Goal: Transaction & Acquisition: Purchase product/service

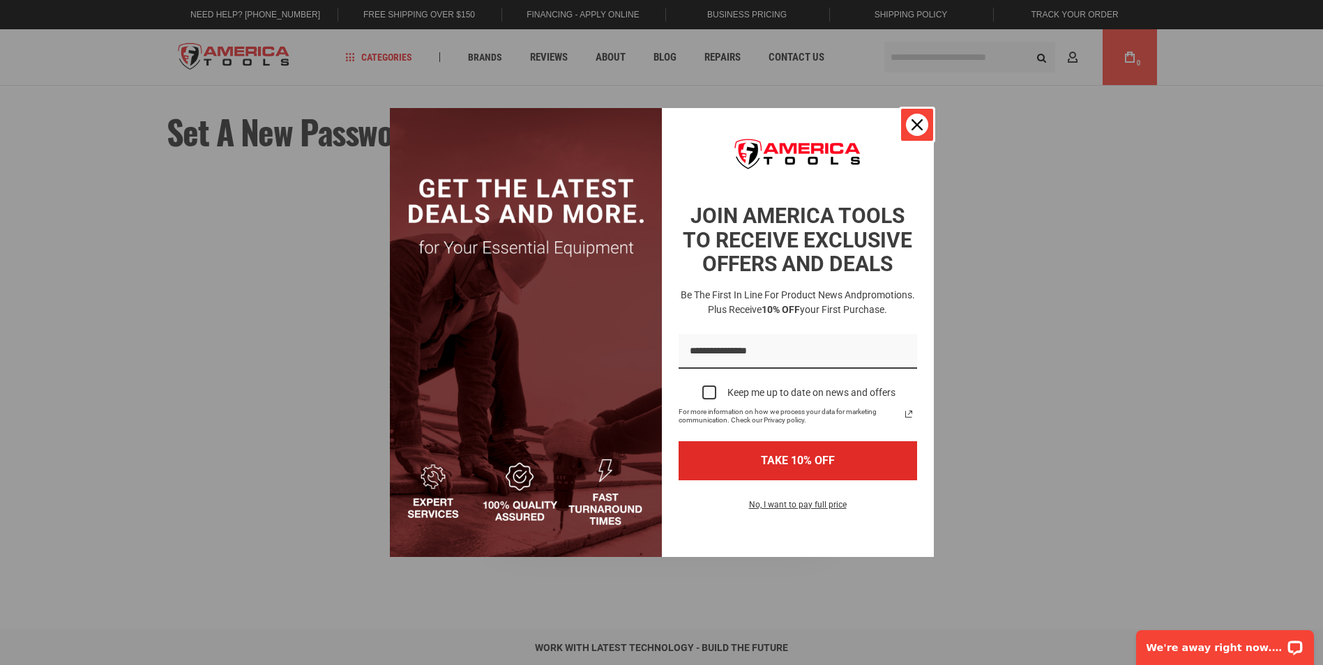
click at [924, 121] on div "Close" at bounding box center [917, 125] width 22 height 22
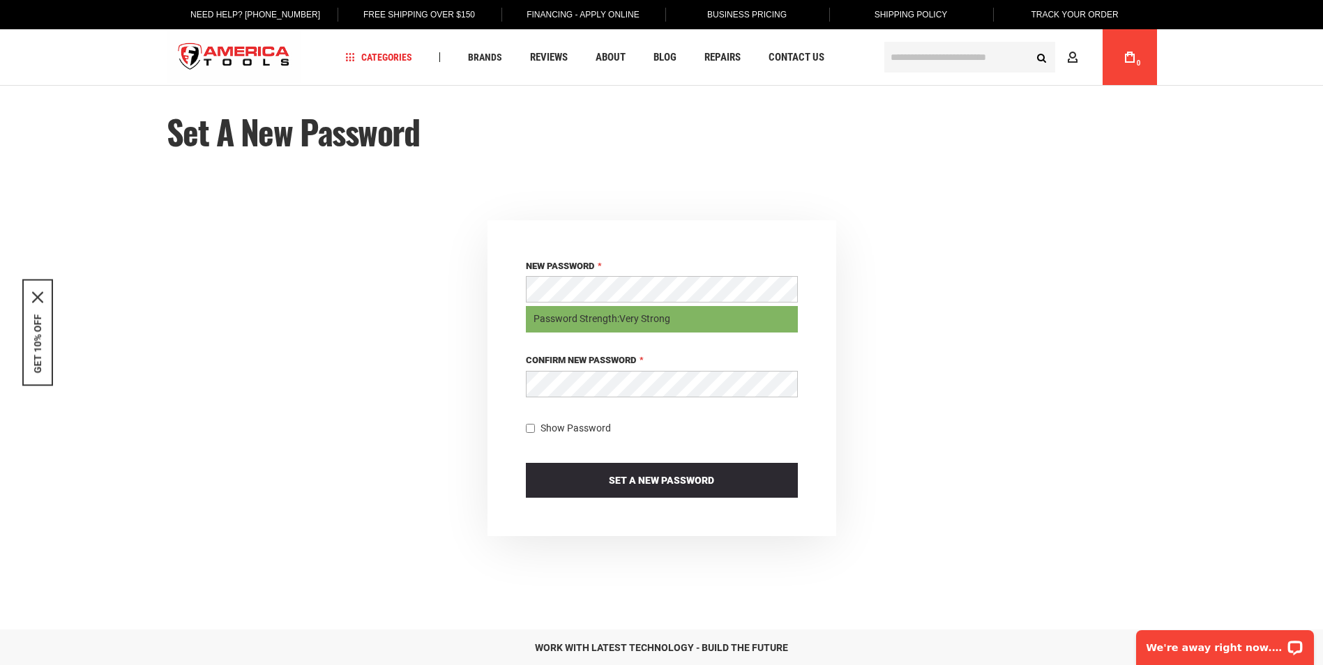
click at [544, 394] on div at bounding box center [662, 386] width 272 height 30
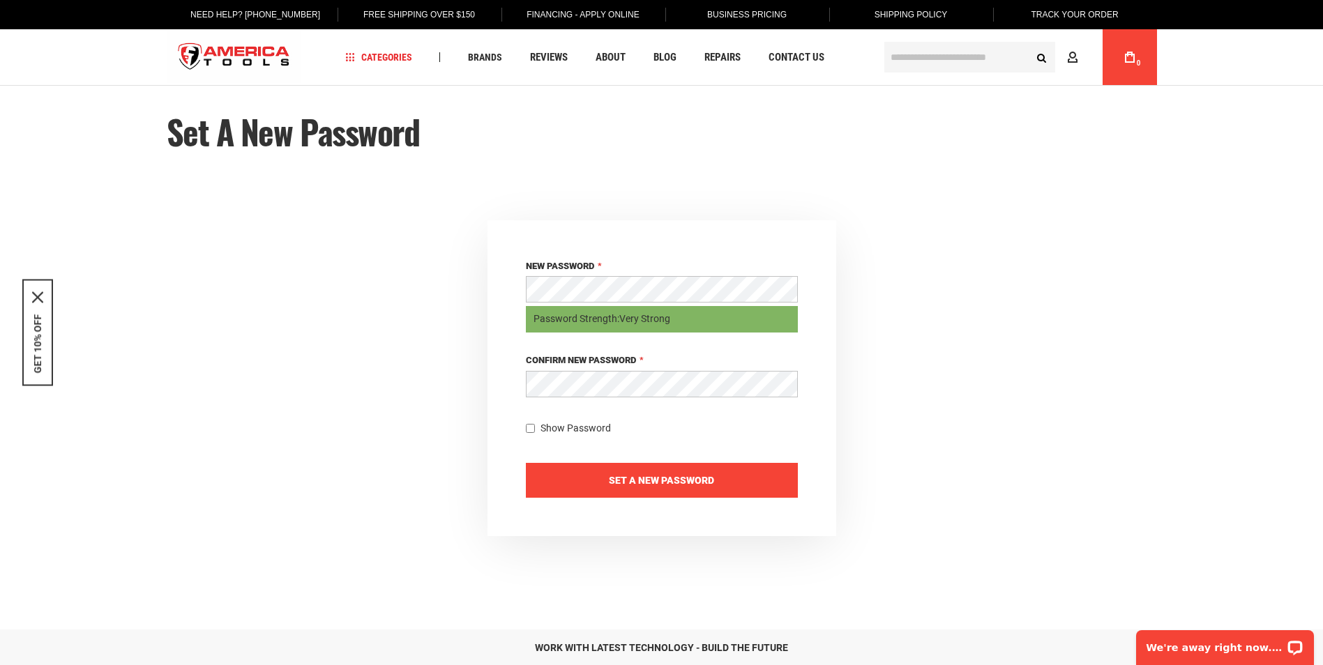
click at [616, 487] on button "Set a New Password" at bounding box center [662, 480] width 272 height 35
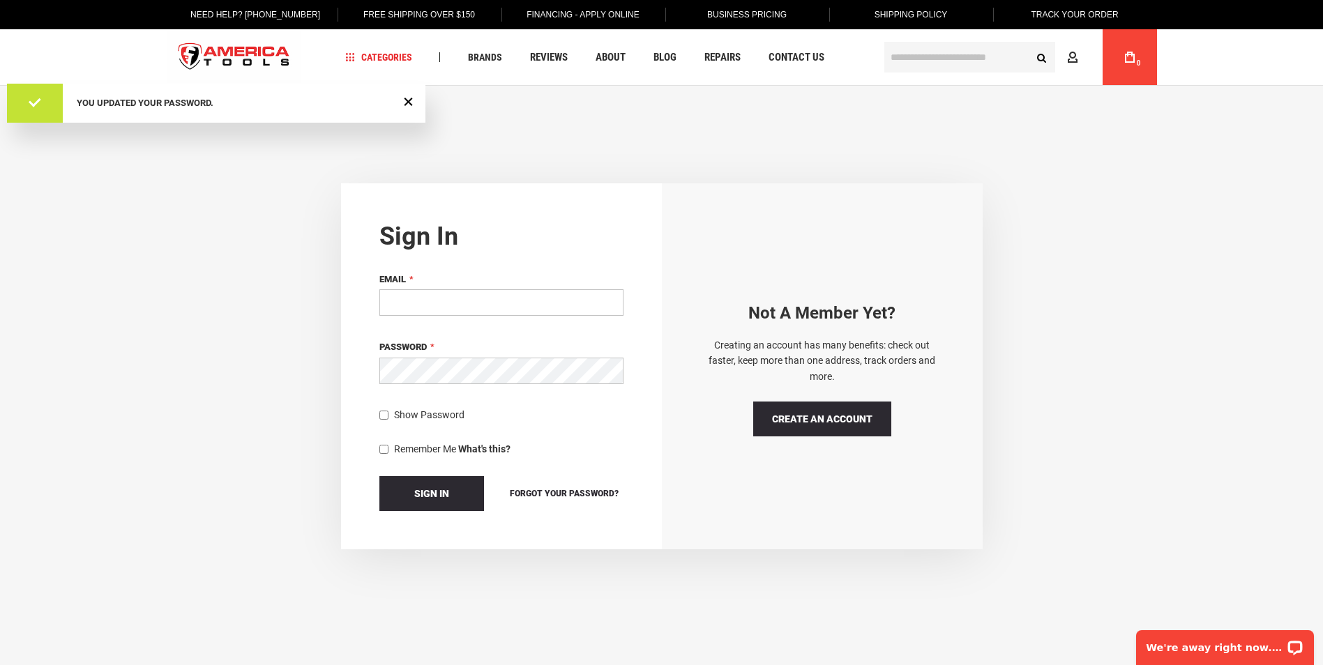
click at [448, 302] on input "Email" at bounding box center [501, 302] width 244 height 26
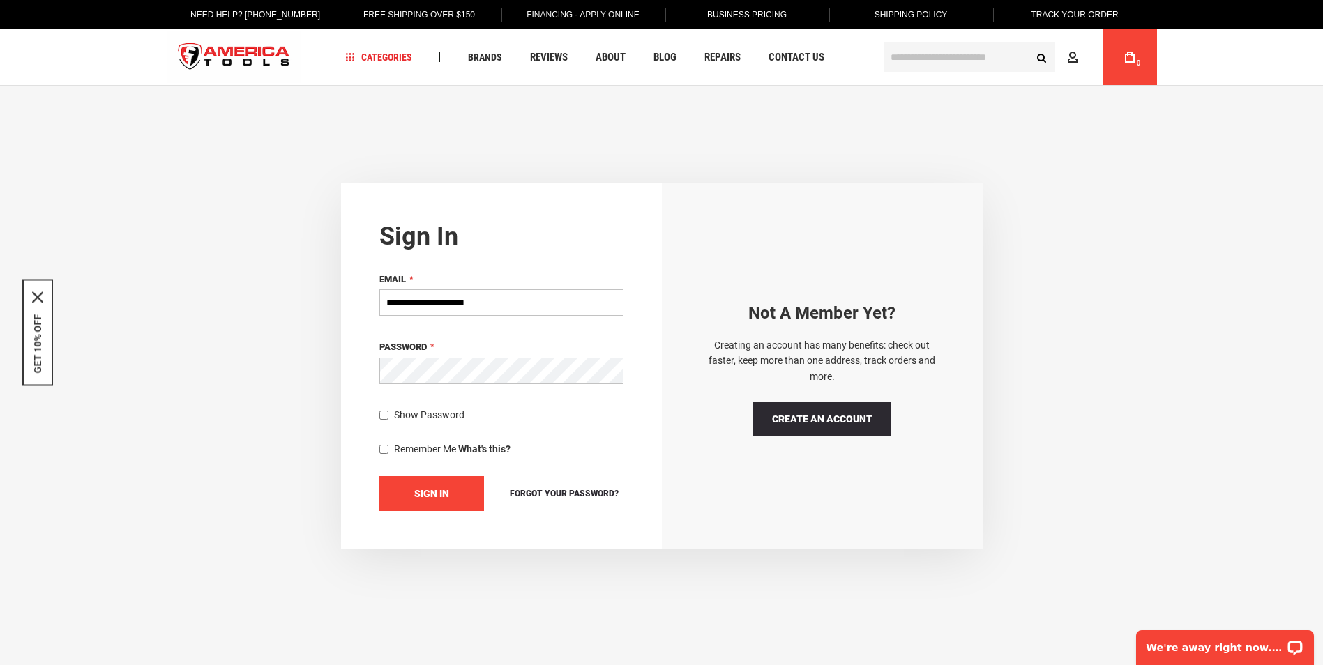
type input "**********"
click at [441, 495] on span "Sign In" at bounding box center [431, 493] width 35 height 11
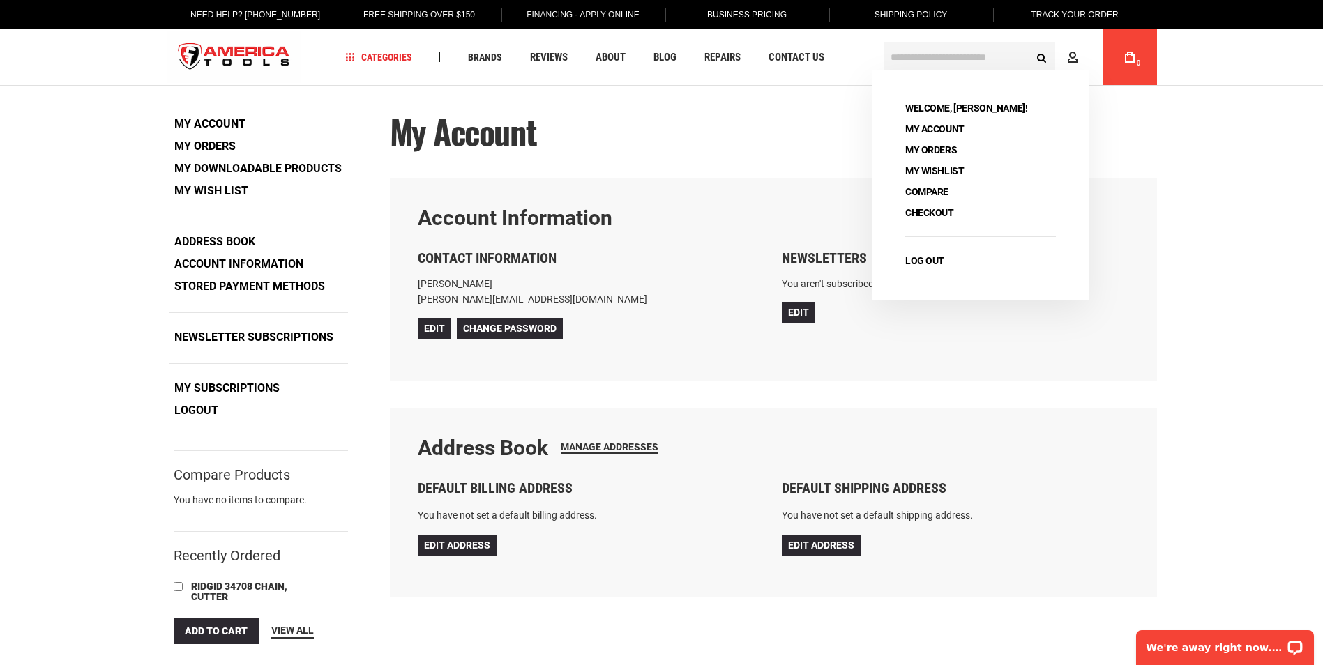
type input "**********"
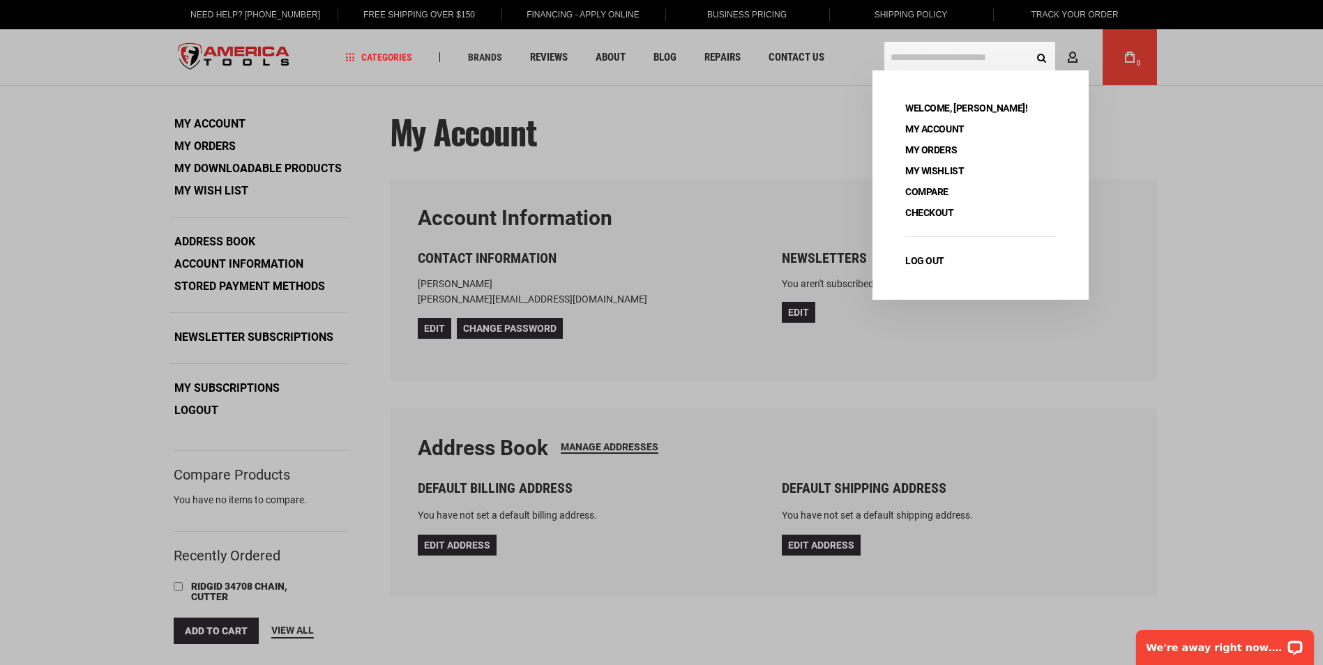
click at [948, 56] on input "text" at bounding box center [969, 57] width 171 height 31
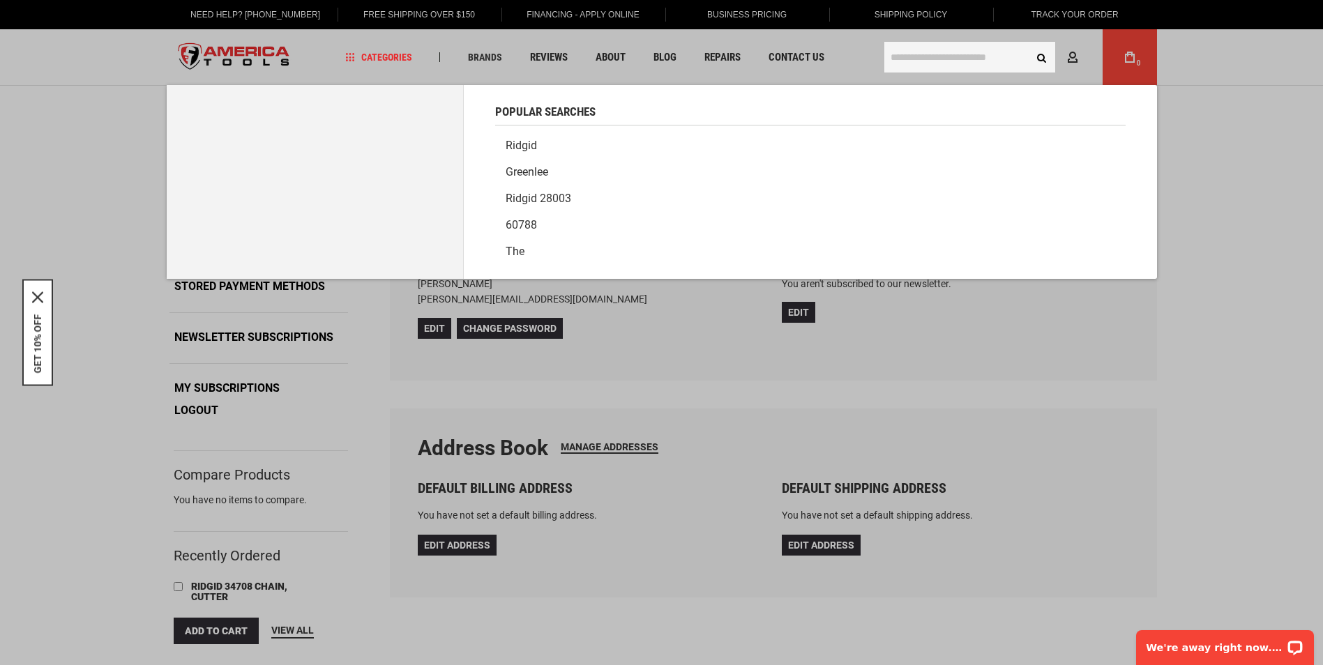
click at [922, 58] on input "text" at bounding box center [969, 57] width 171 height 31
click at [1173, 330] on body "The store will not work correctly in the case when cookies are disabled. Langua…" at bounding box center [661, 628] width 1323 height 1256
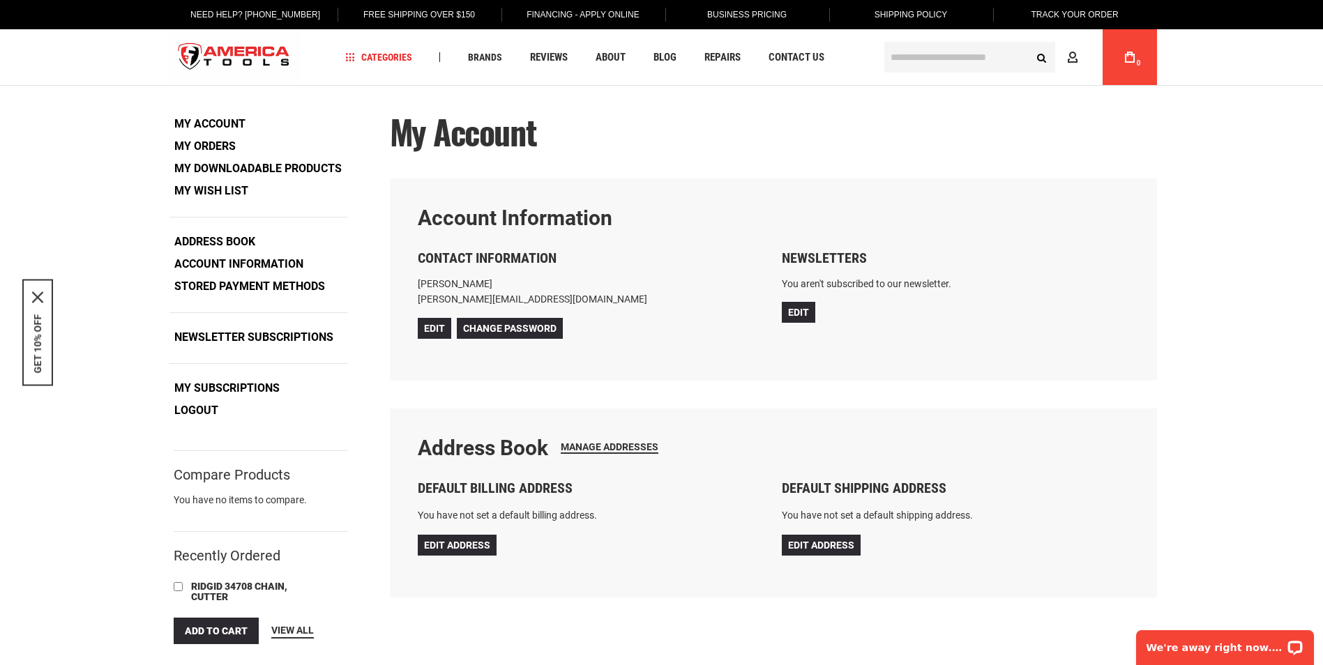
click at [931, 52] on input "text" at bounding box center [969, 57] width 171 height 31
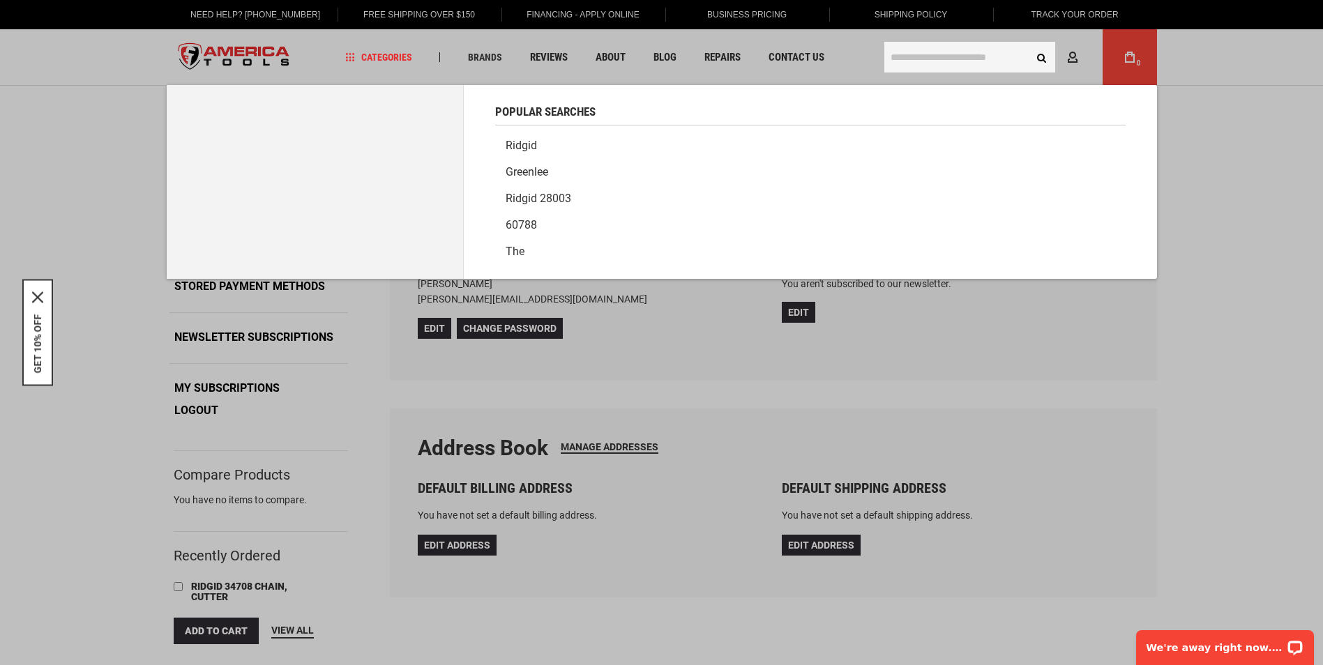
click at [932, 57] on input "text" at bounding box center [969, 57] width 171 height 31
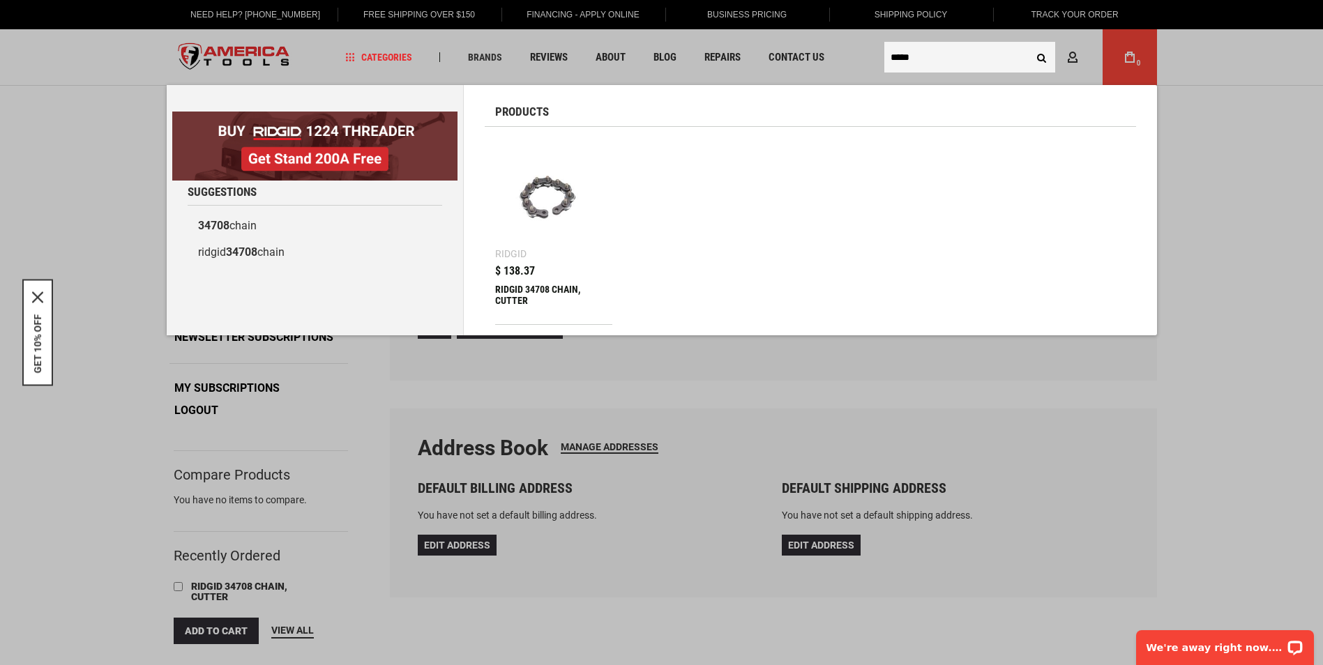
type input "*****"
click at [1028, 44] on button "Search" at bounding box center [1041, 57] width 26 height 26
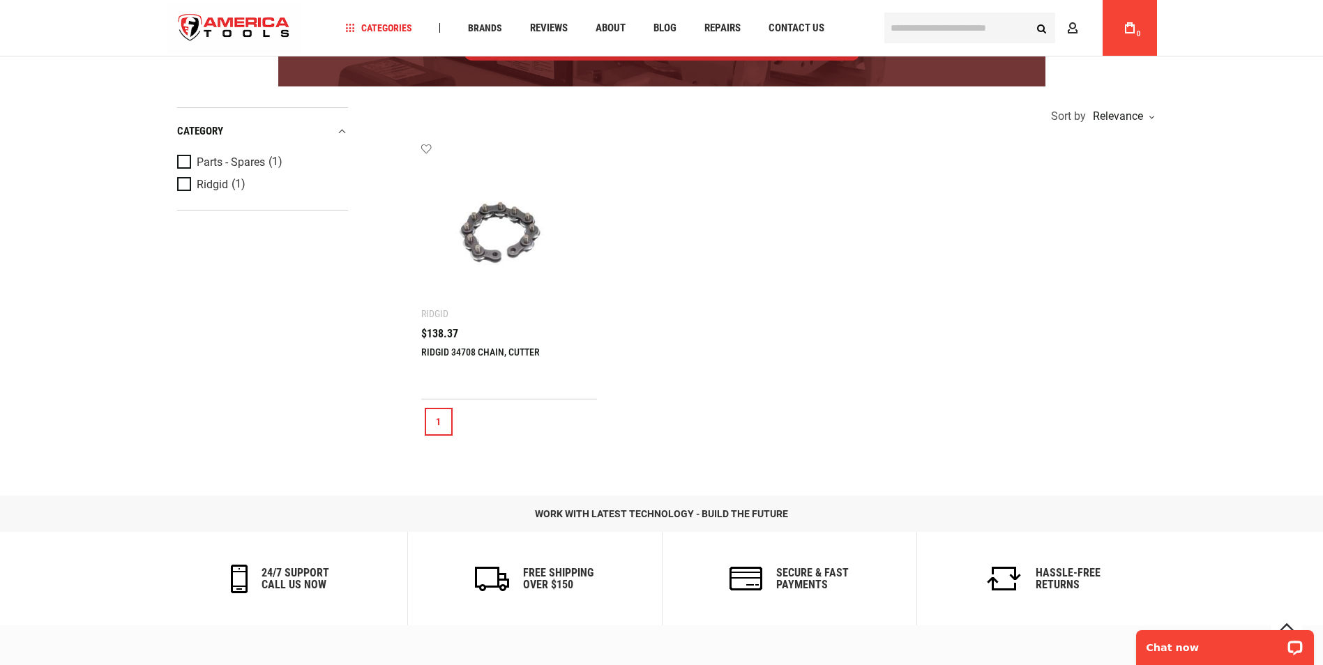
scroll to position [279, 0]
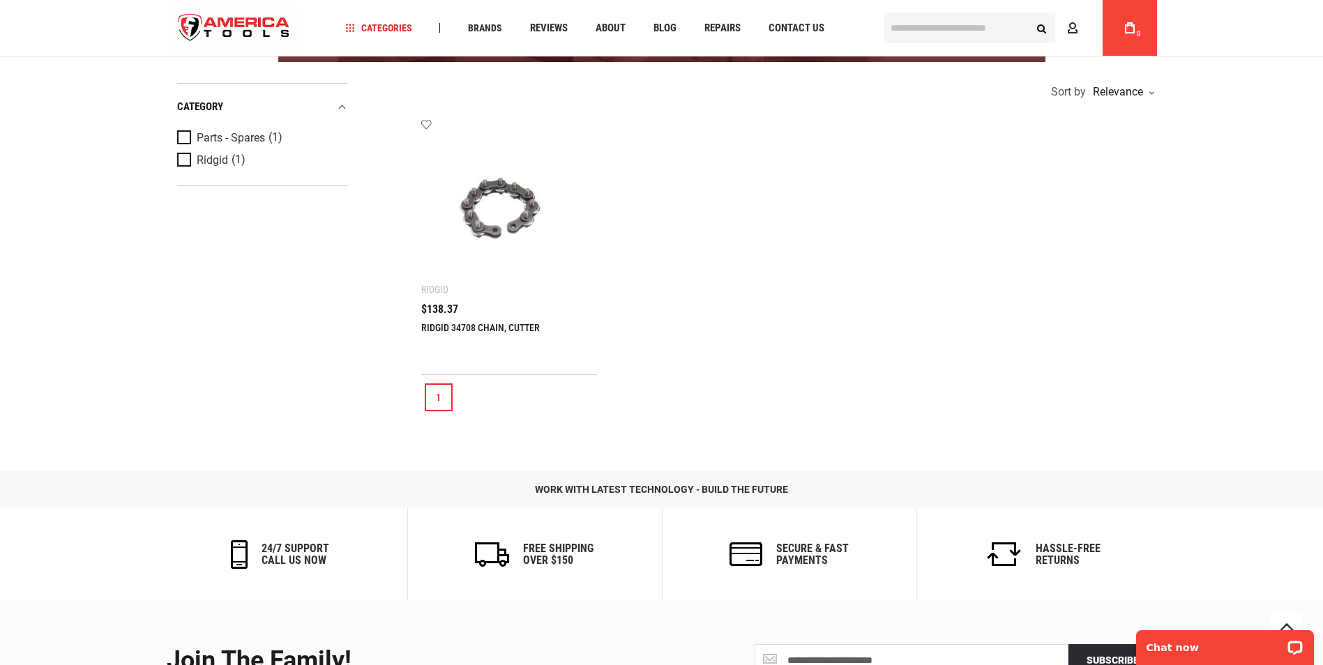
type input "**********"
click at [493, 277] on img at bounding box center [509, 206] width 149 height 149
click at [492, 241] on img at bounding box center [509, 206] width 149 height 149
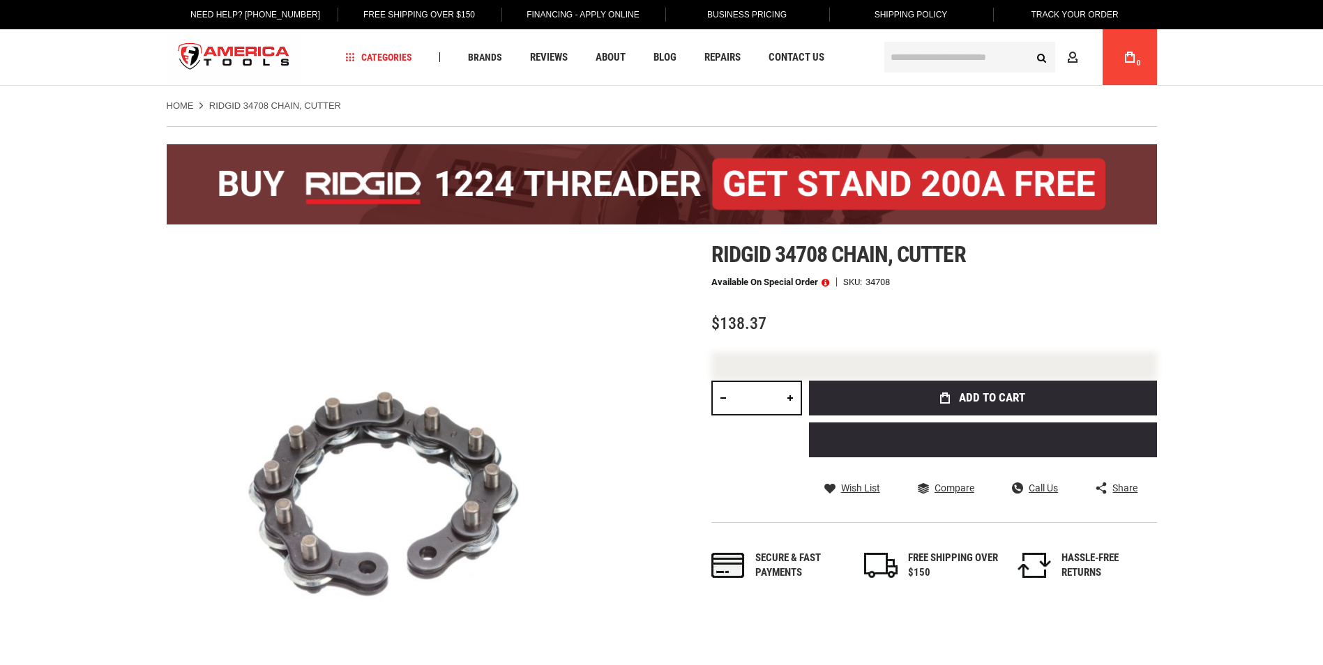
type input "**********"
click at [1023, 374] on div at bounding box center [934, 366] width 446 height 29
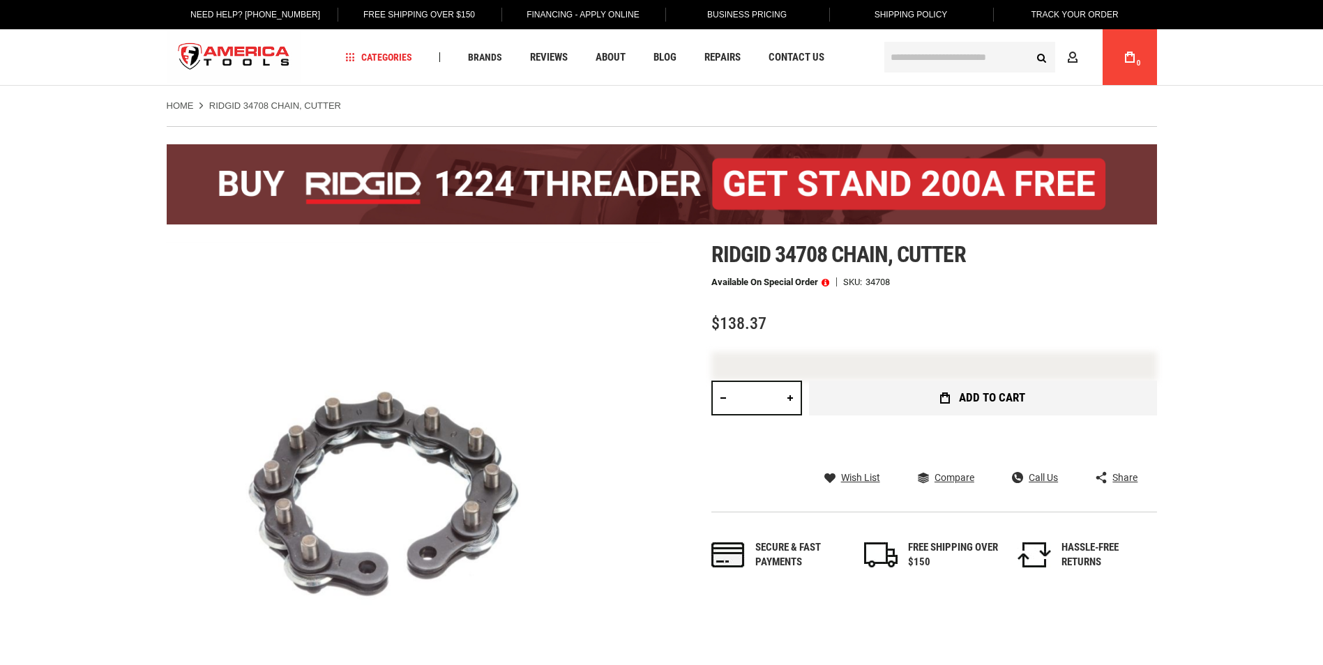
click at [1024, 390] on button "Add to Cart" at bounding box center [983, 398] width 348 height 35
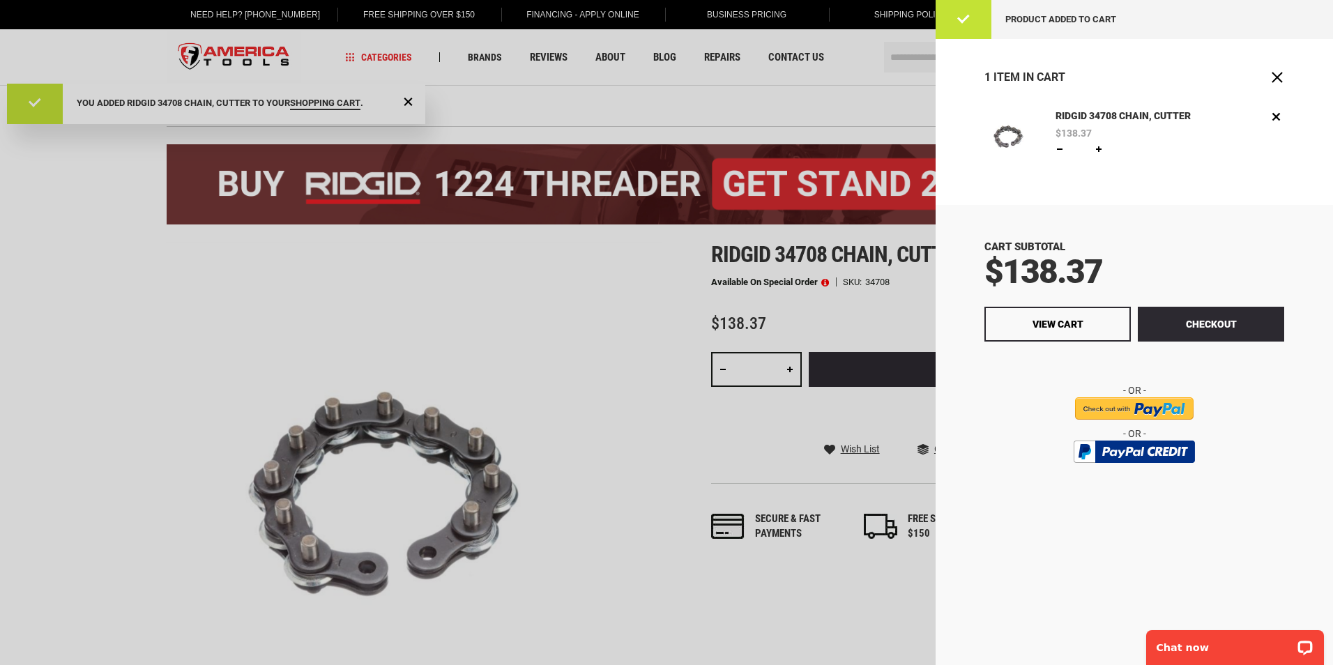
click at [900, 63] on div at bounding box center [666, 332] width 1333 height 665
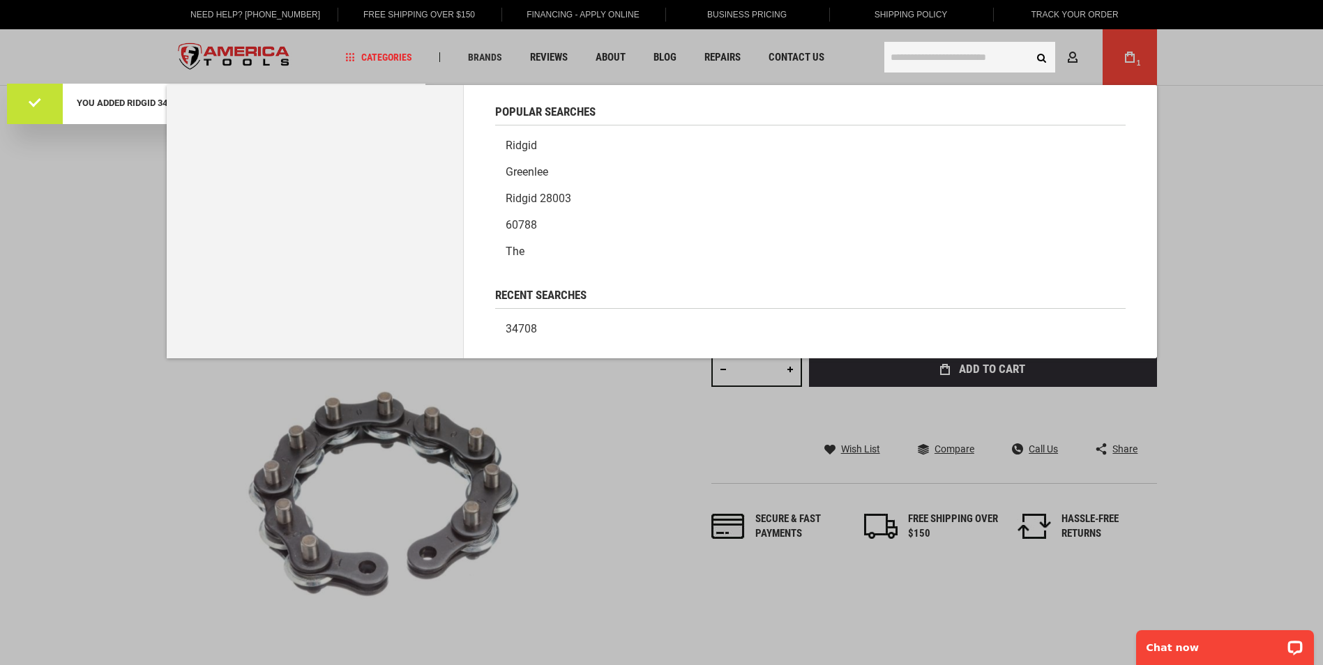
click at [952, 61] on input "text" at bounding box center [969, 57] width 171 height 31
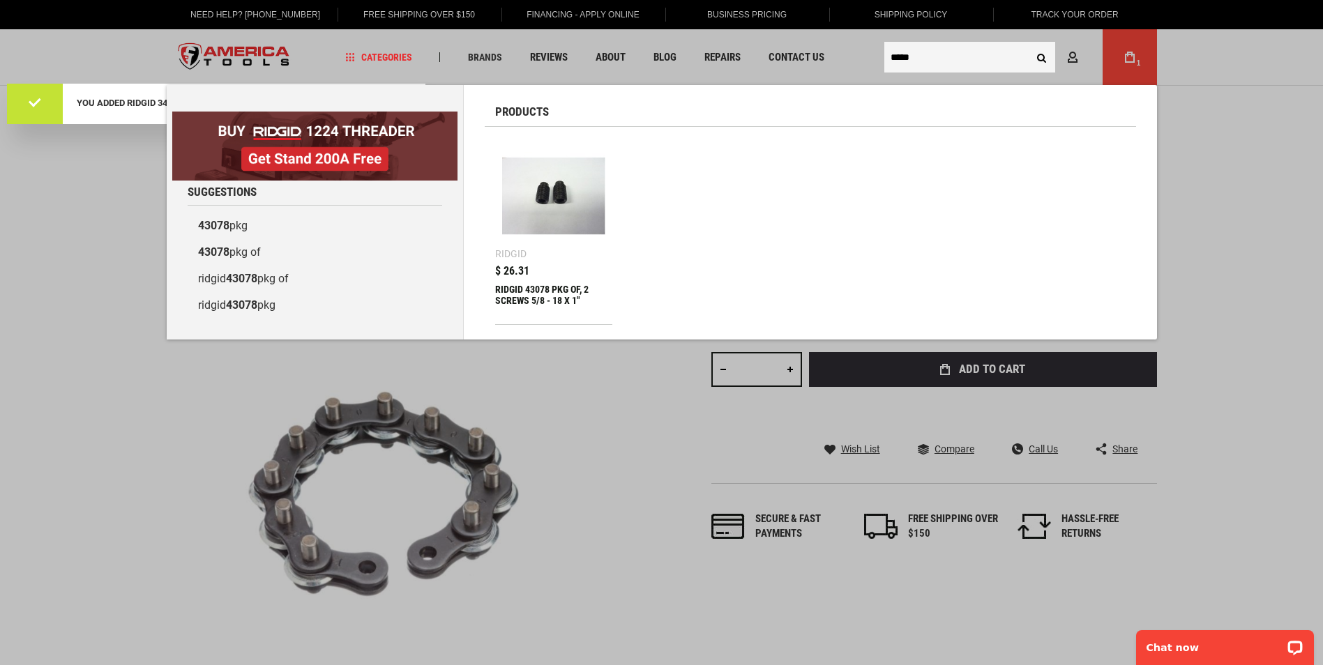
type input "*****"
click at [1038, 60] on button "Search" at bounding box center [1041, 57] width 26 height 26
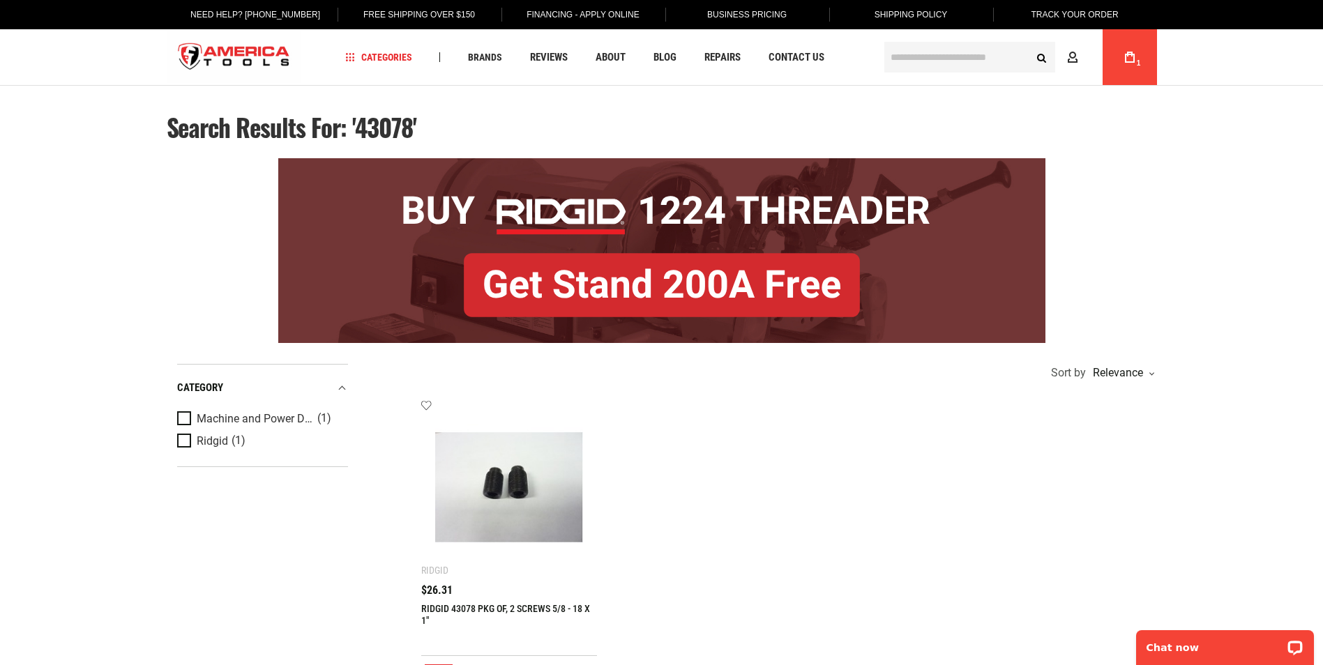
type input "**********"
click at [964, 63] on input "text" at bounding box center [969, 57] width 171 height 31
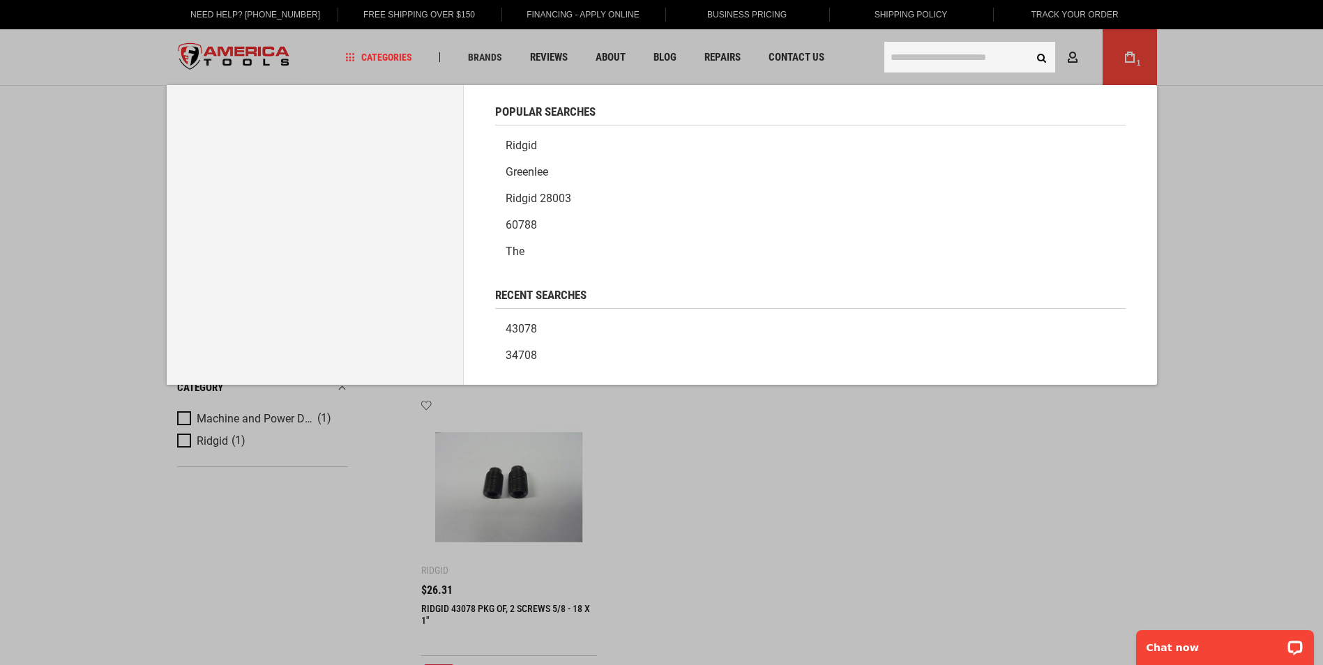
click at [955, 58] on input "text" at bounding box center [969, 57] width 171 height 31
click at [1137, 72] on body "The store will not work correctly in the case when cookies are disabled. Langua…" at bounding box center [661, 603] width 1323 height 1206
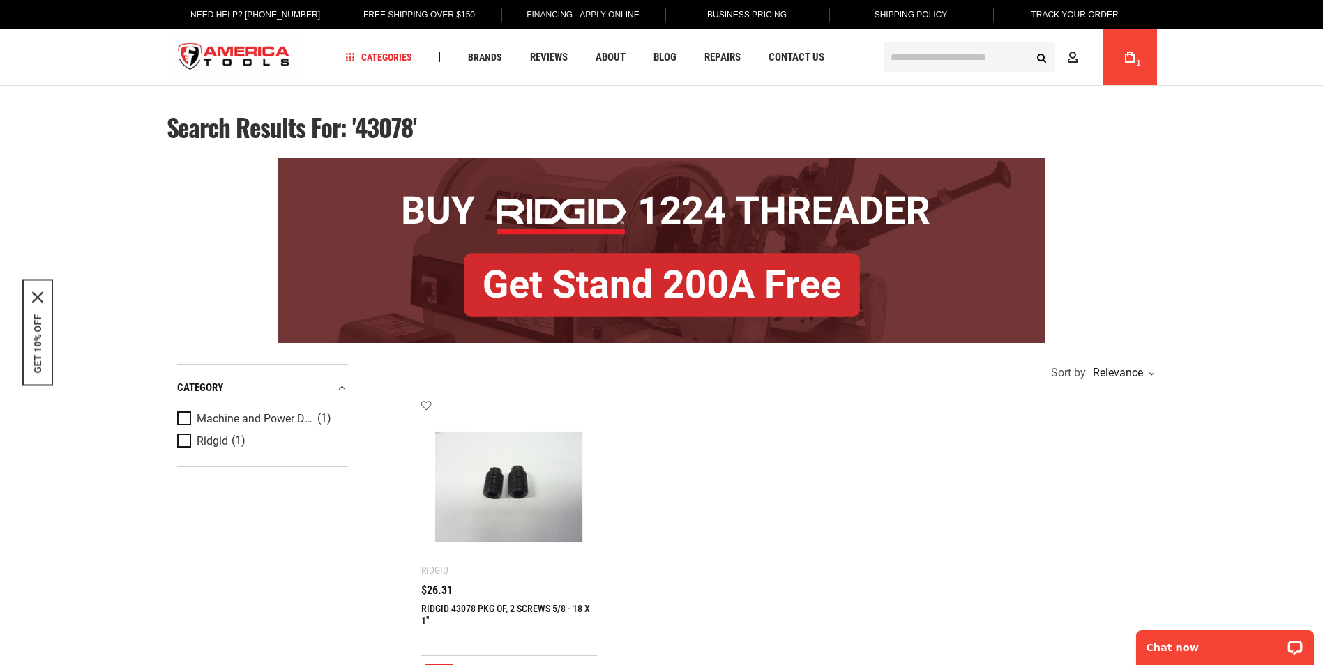
click at [1133, 61] on icon at bounding box center [1130, 57] width 10 height 11
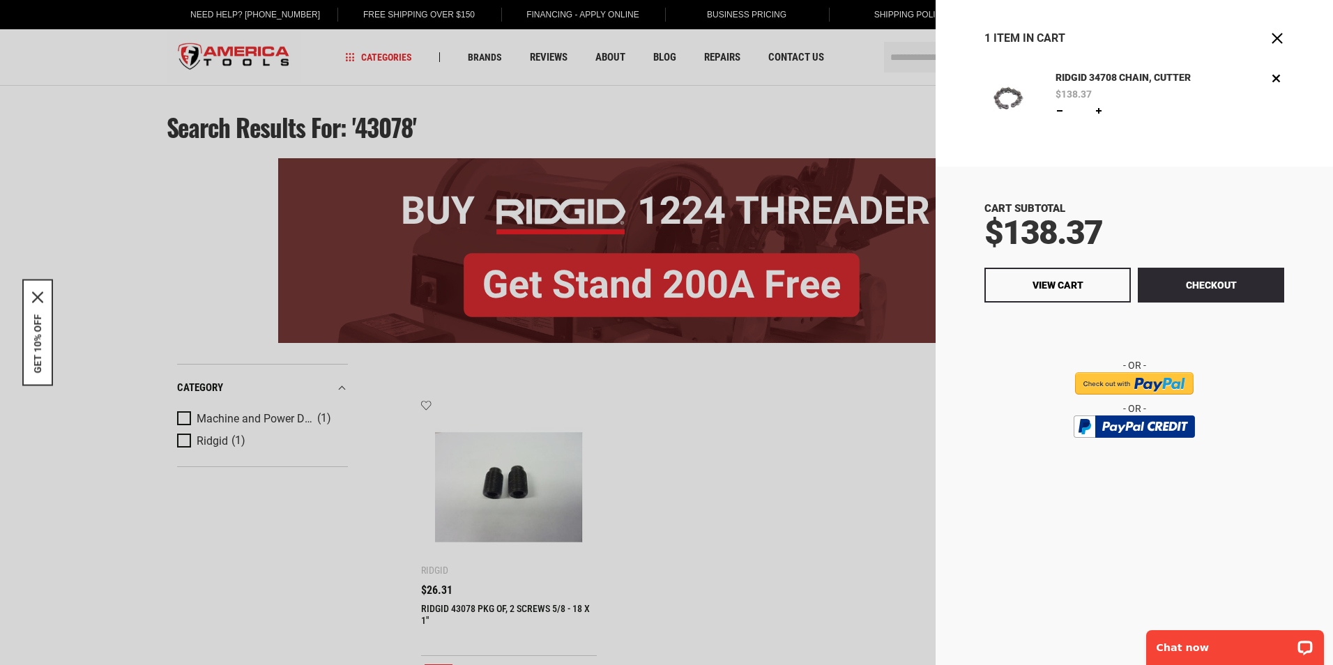
drag, startPoint x: 866, startPoint y: 128, endPoint x: 877, endPoint y: 112, distance: 19.5
click at [866, 127] on div at bounding box center [666, 332] width 1333 height 665
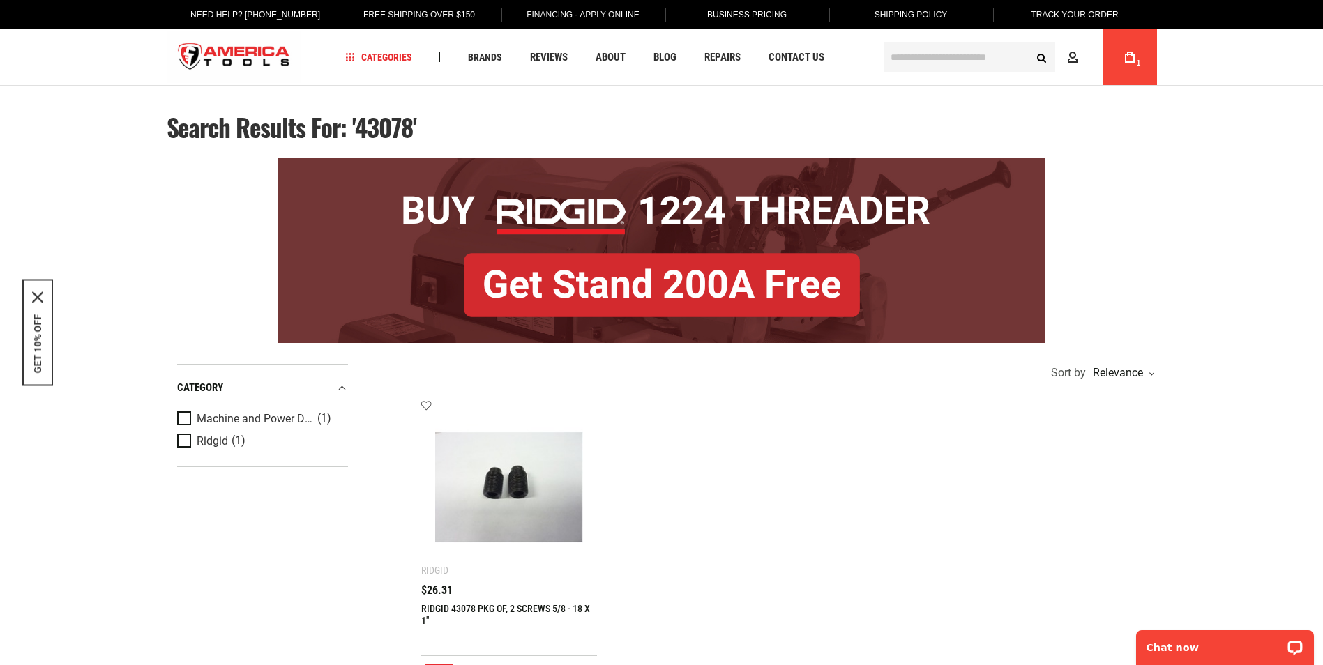
click at [963, 54] on input "text" at bounding box center [969, 57] width 171 height 31
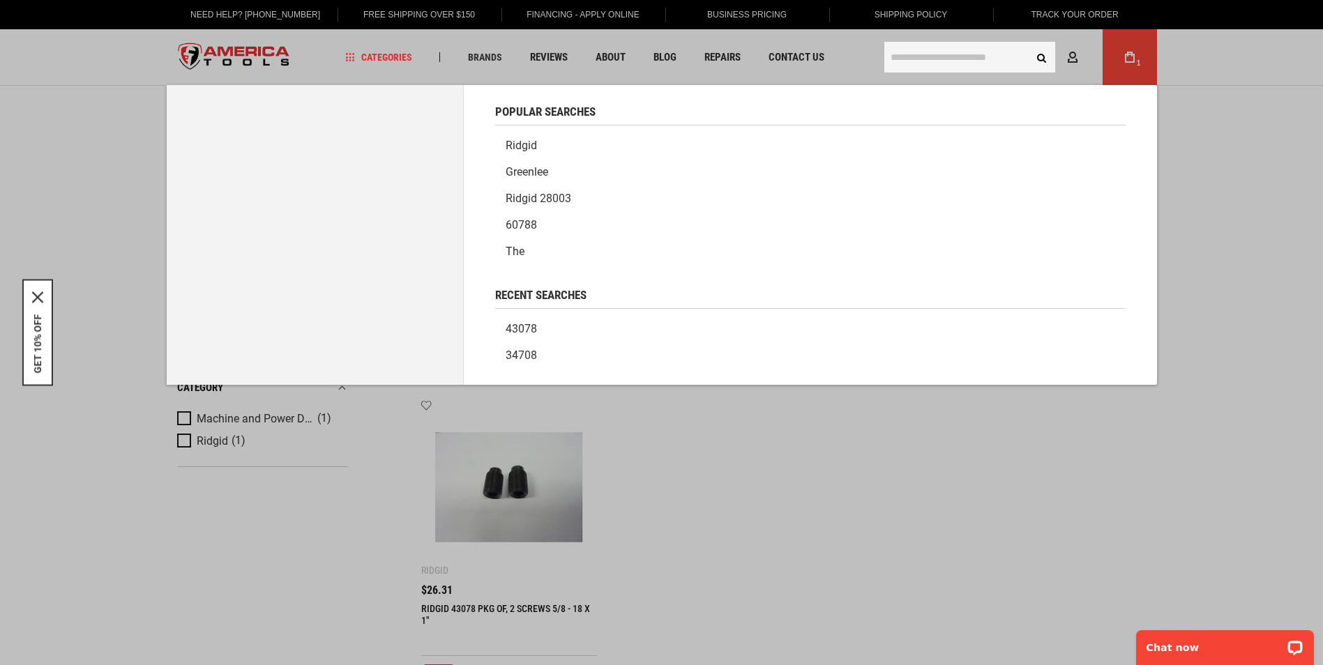
drag, startPoint x: 952, startPoint y: 45, endPoint x: 947, endPoint y: 61, distance: 16.1
click at [952, 47] on input "text" at bounding box center [969, 57] width 171 height 31
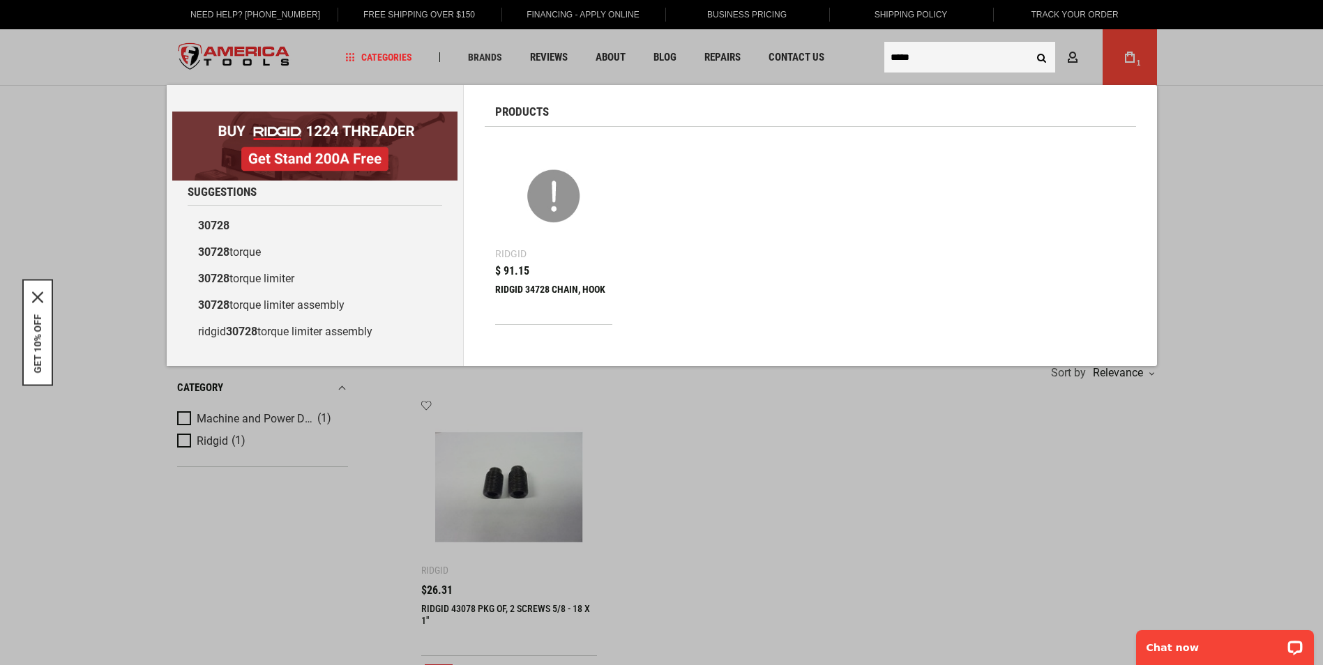
type input "*****"
click at [1041, 58] on button "Search" at bounding box center [1041, 57] width 26 height 26
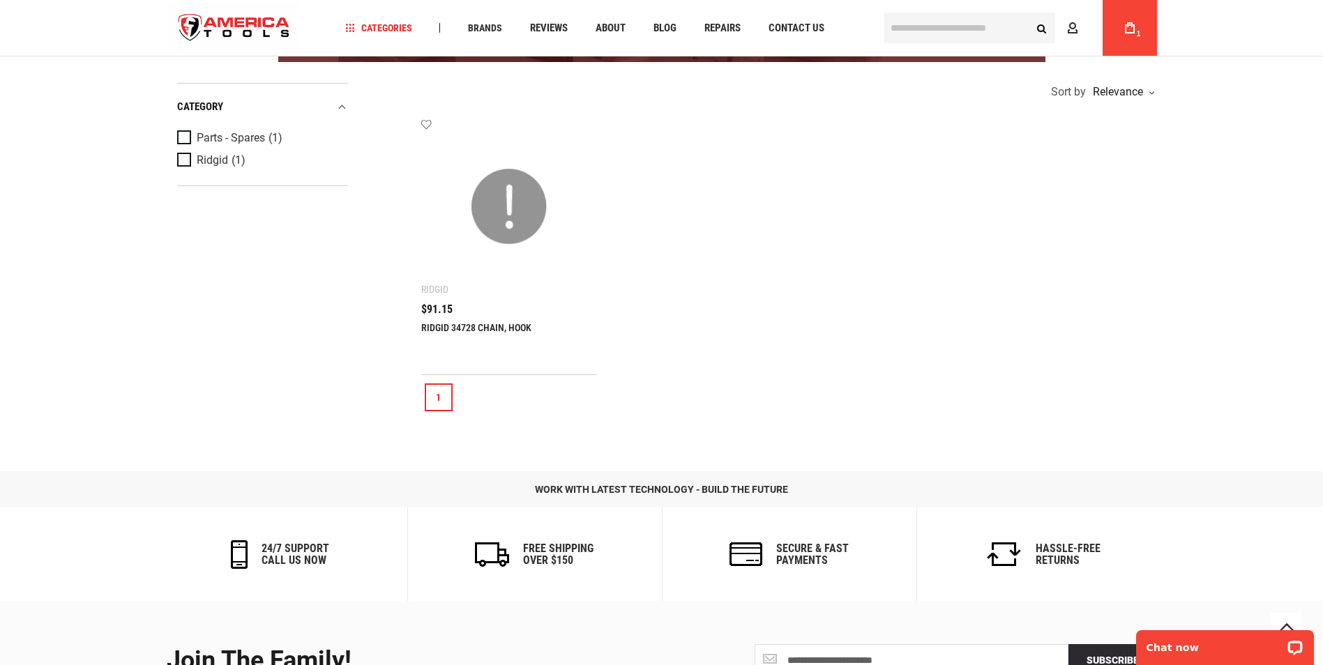
type input "**********"
click at [510, 249] on img at bounding box center [509, 206] width 149 height 149
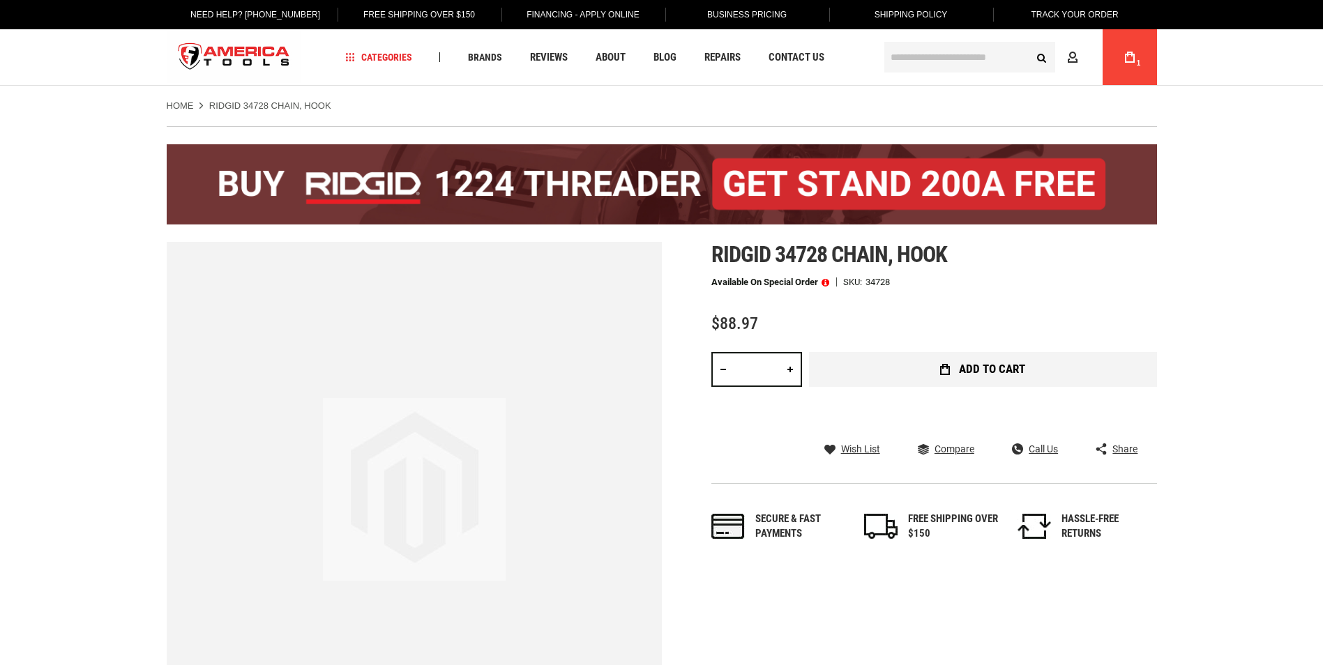
type input "**********"
click at [966, 365] on span "Add to Cart" at bounding box center [992, 369] width 66 height 12
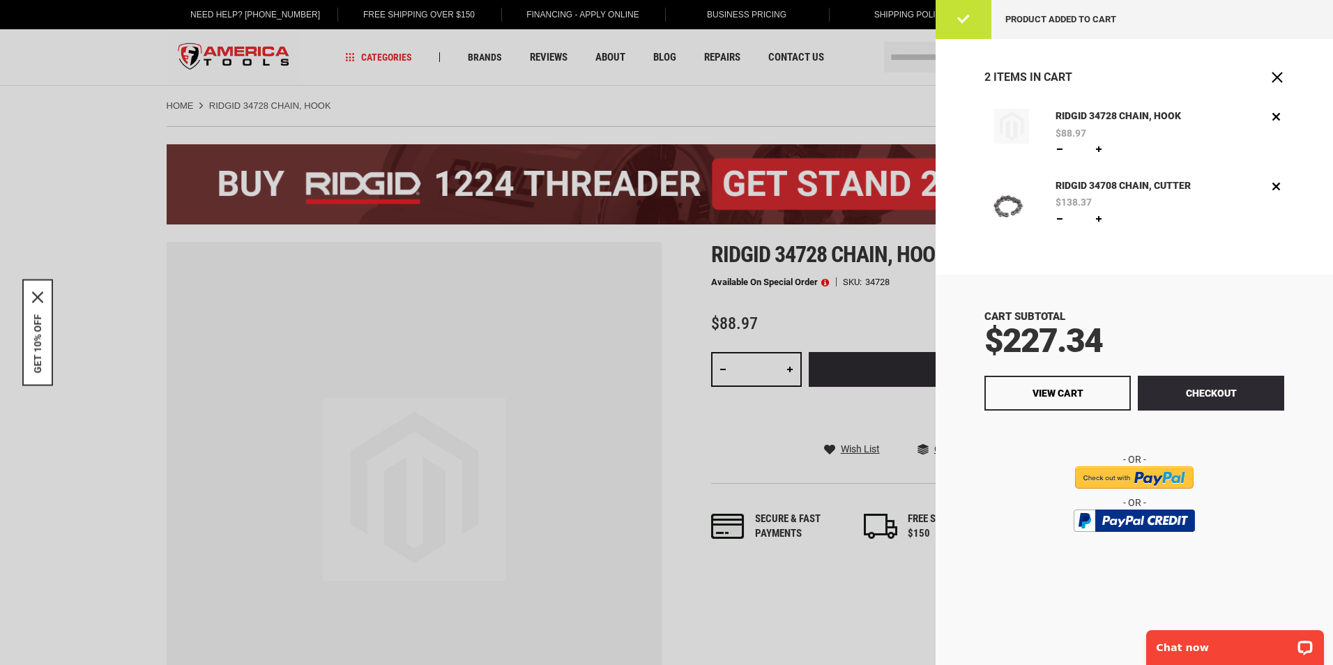
click at [1294, 499] on div "Cart Subtotal $227.34 Checkout View Cart" at bounding box center [1134, 470] width 397 height 390
click at [745, 453] on div at bounding box center [666, 332] width 1333 height 665
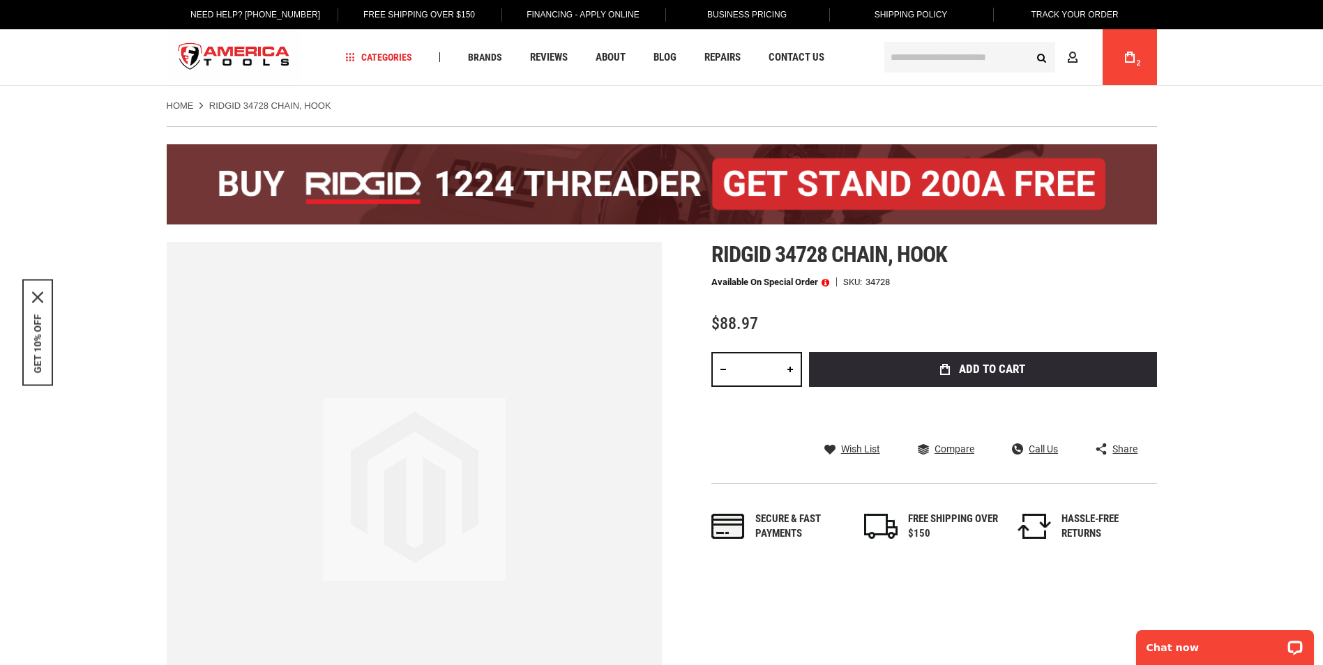
click at [1133, 63] on link "My Cart 2" at bounding box center [1129, 57] width 26 height 56
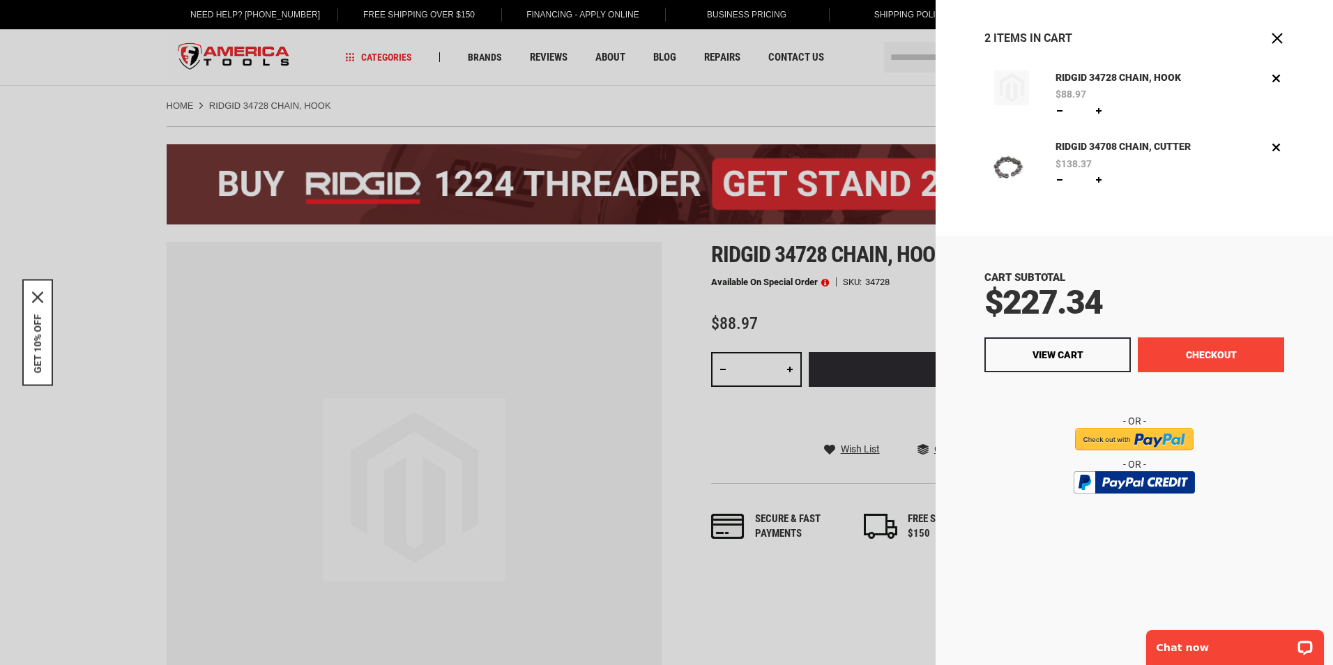
click at [1189, 363] on button "Checkout" at bounding box center [1211, 354] width 146 height 35
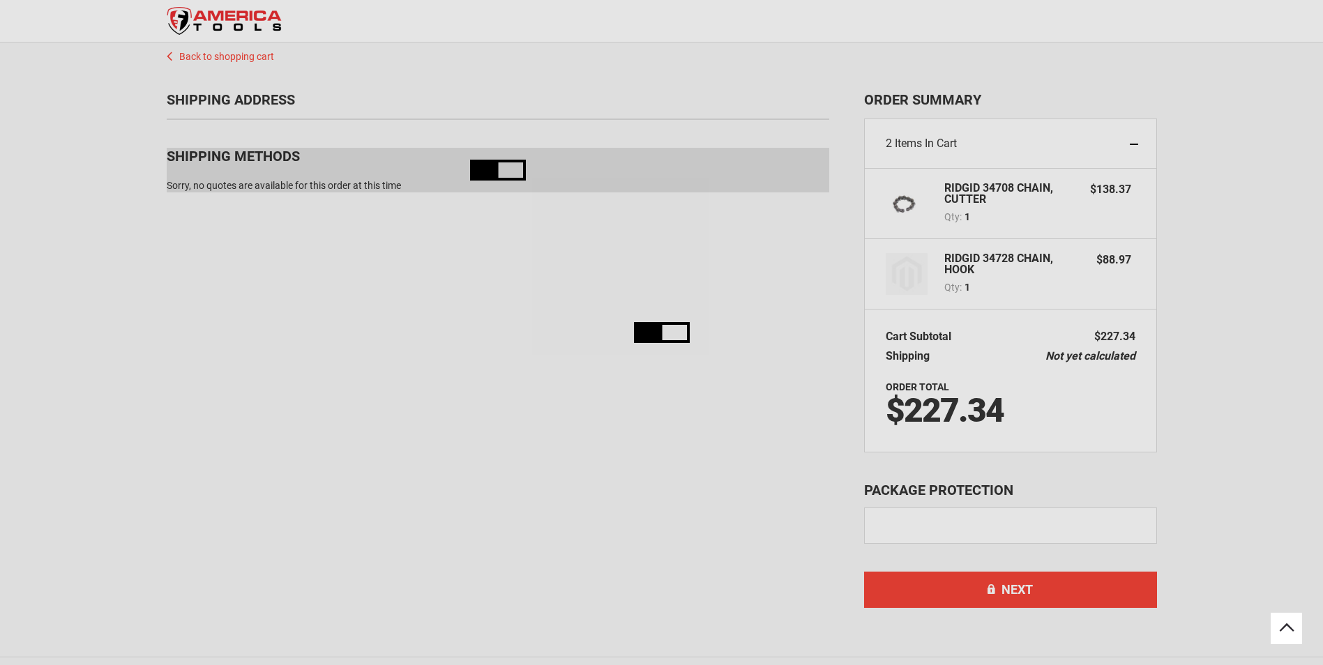
scroll to position [91, 0]
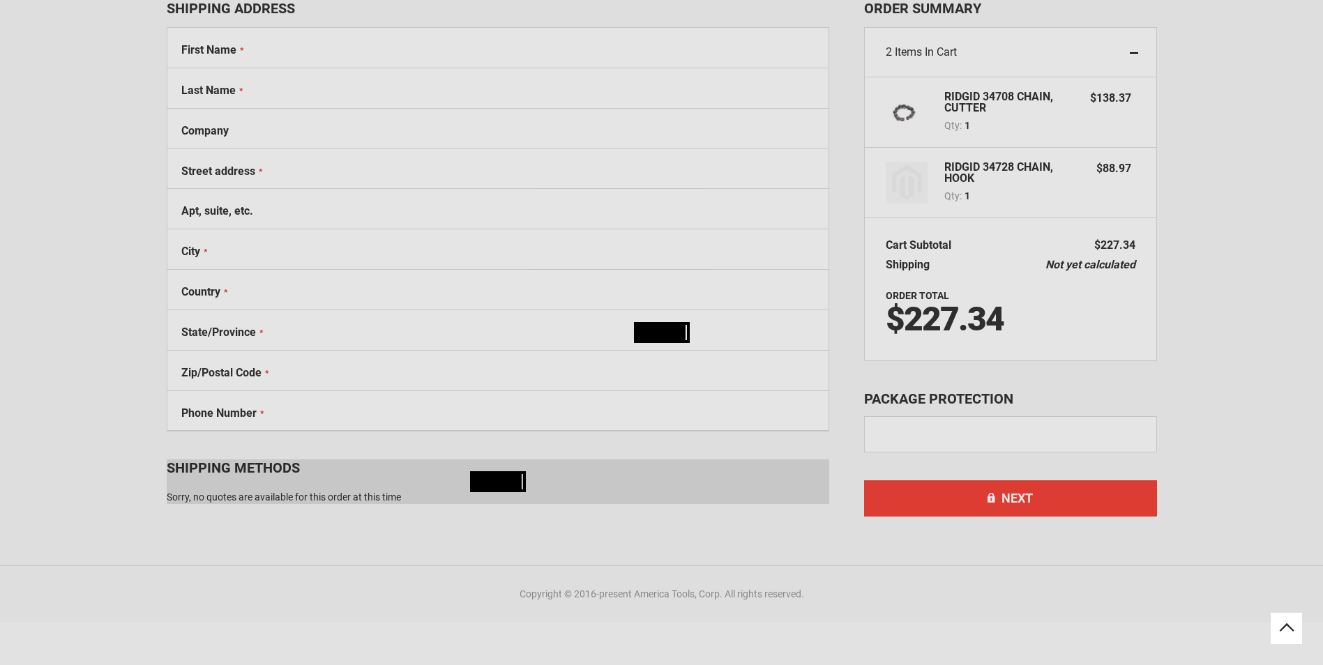
select select "**"
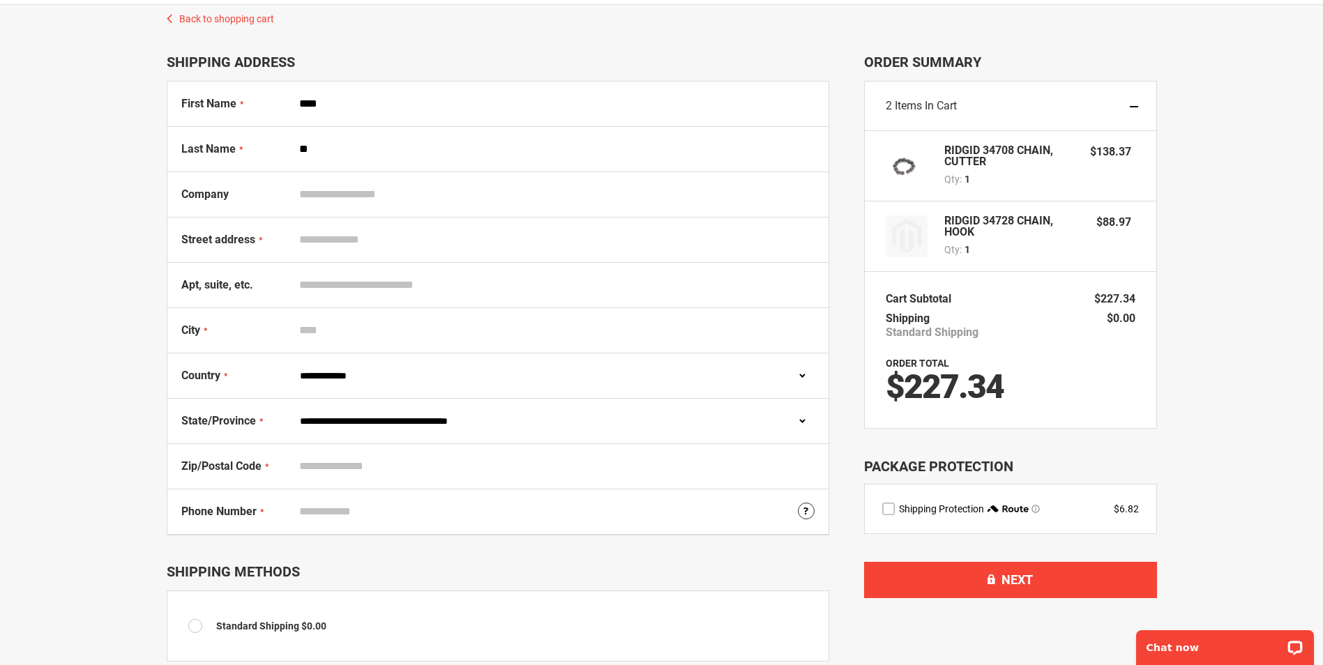
scroll to position [22, 0]
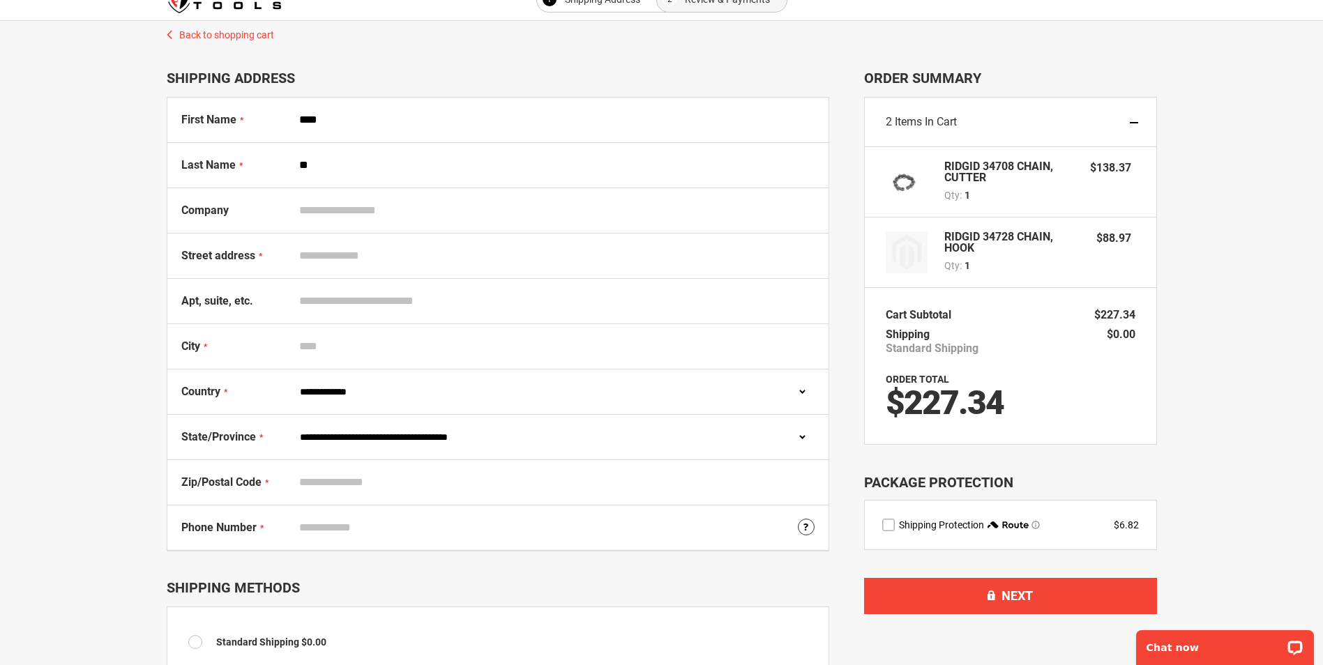
click at [410, 213] on input "Company" at bounding box center [554, 210] width 522 height 26
type input "**********"
select select "**"
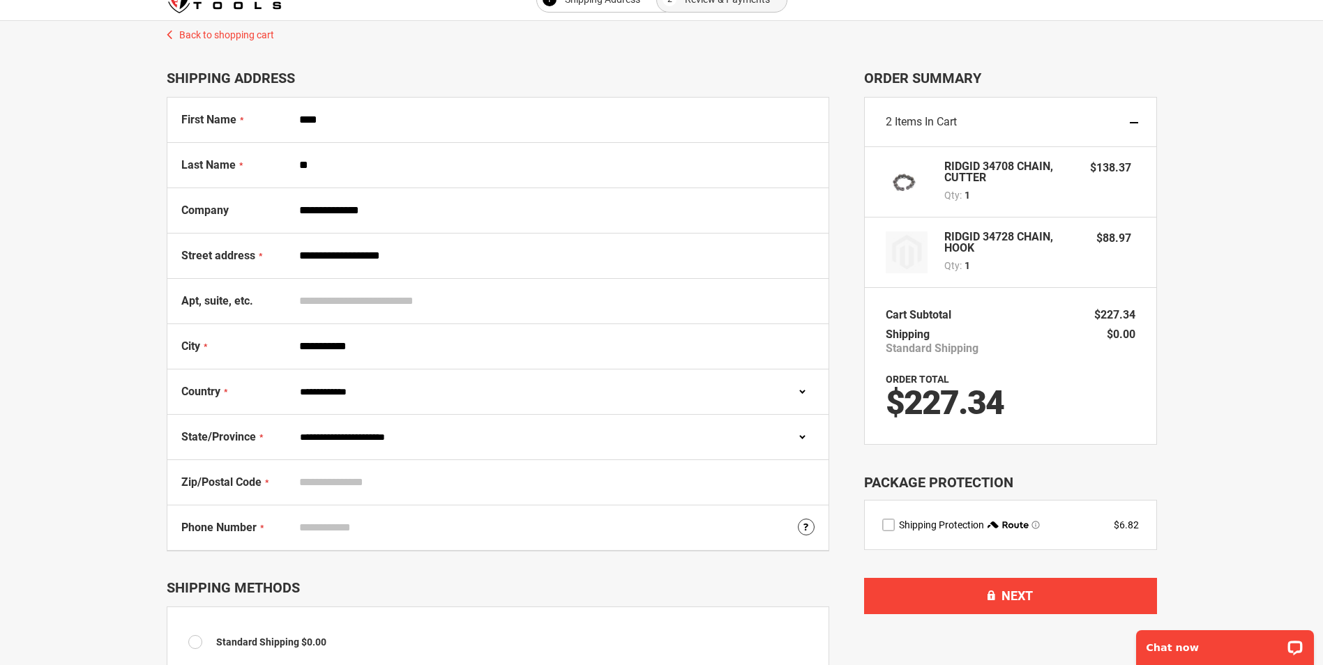
type input "*****"
type input "**********"
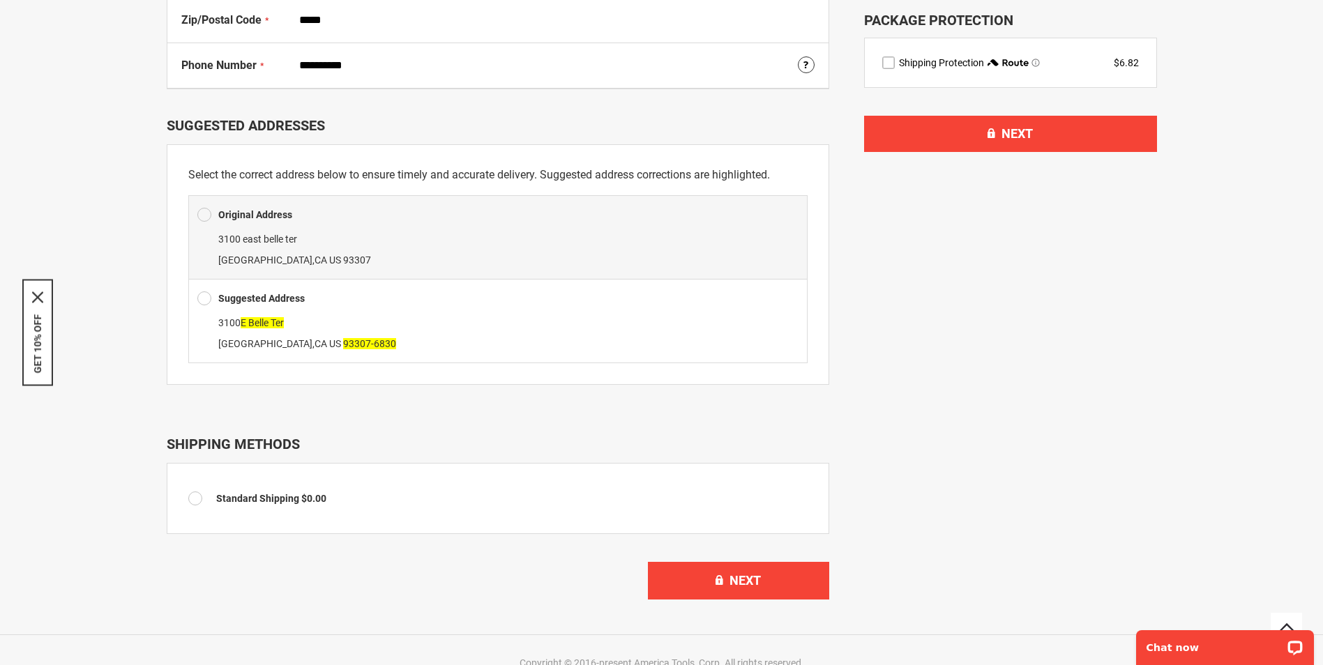
scroll to position [488, 0]
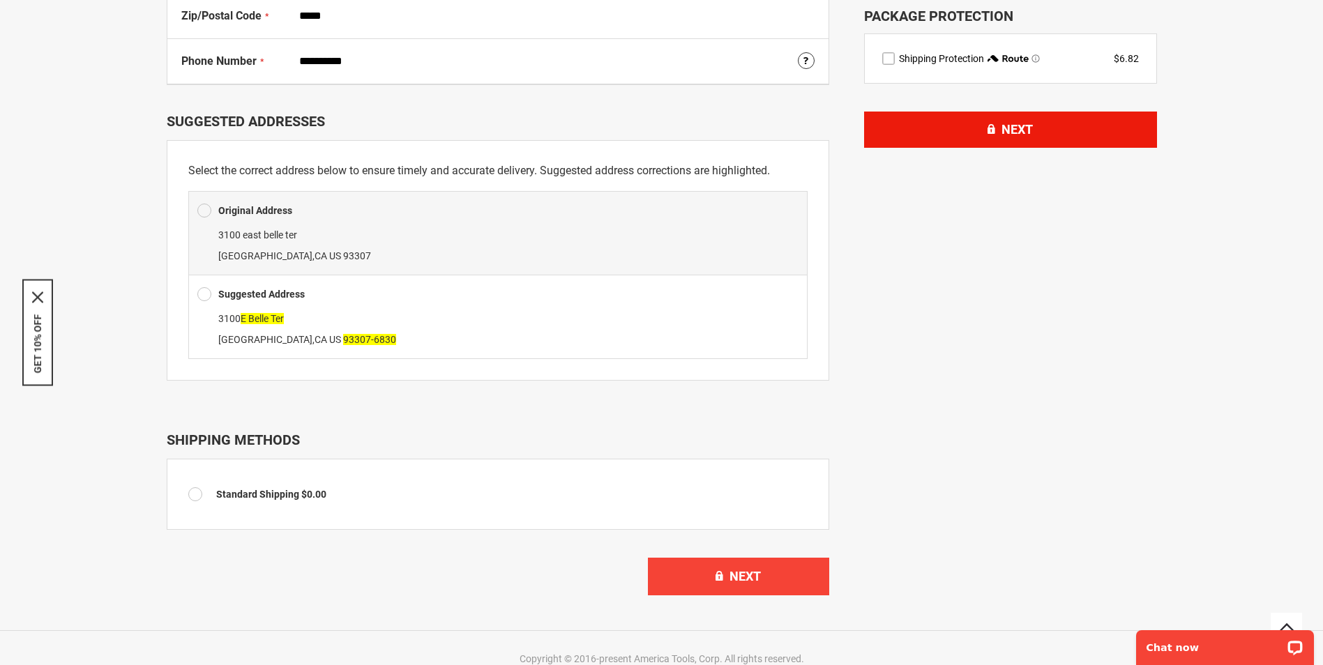
click at [943, 135] on button "Next" at bounding box center [1010, 130] width 293 height 36
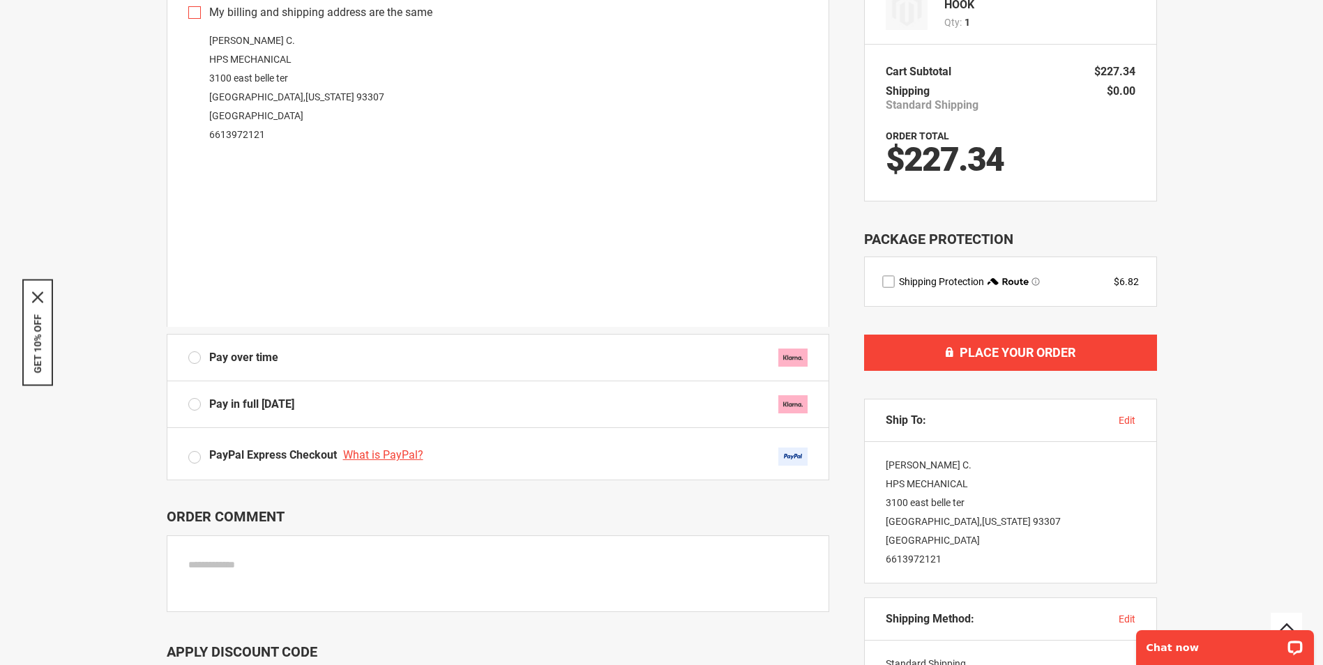
scroll to position [279, 0]
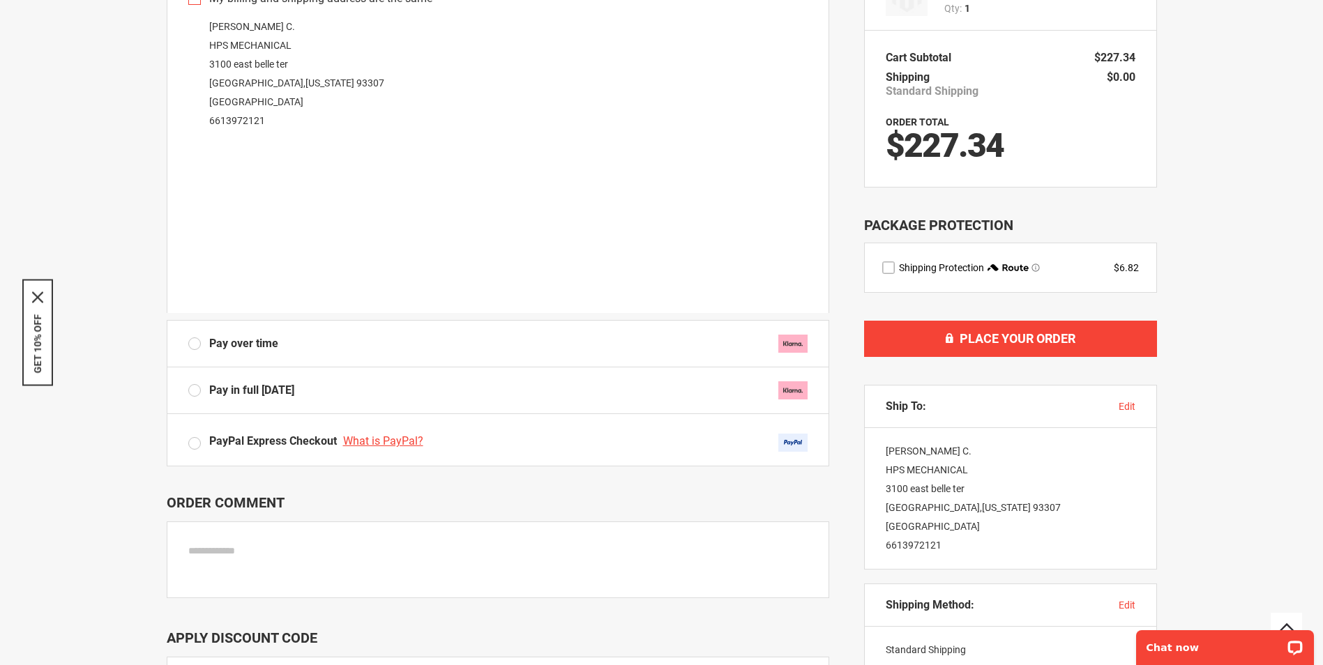
click at [197, 390] on label "Pay in full [DATE]" at bounding box center [497, 390] width 619 height 18
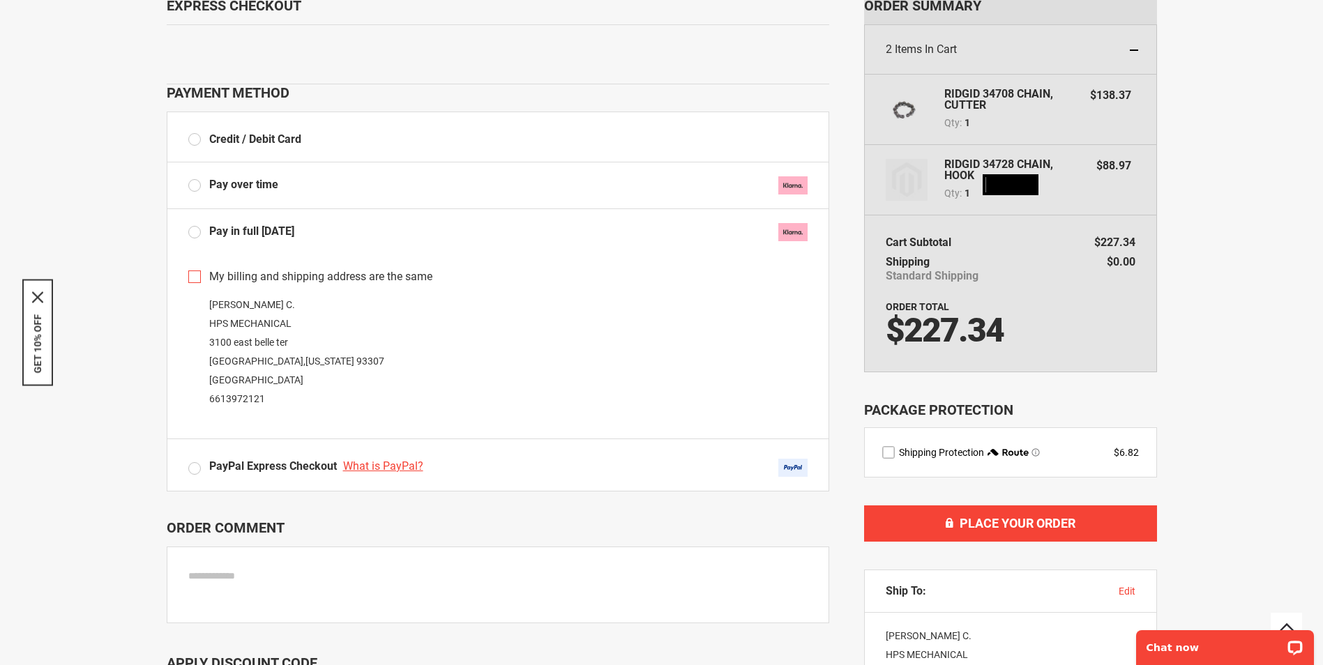
scroll to position [70, 0]
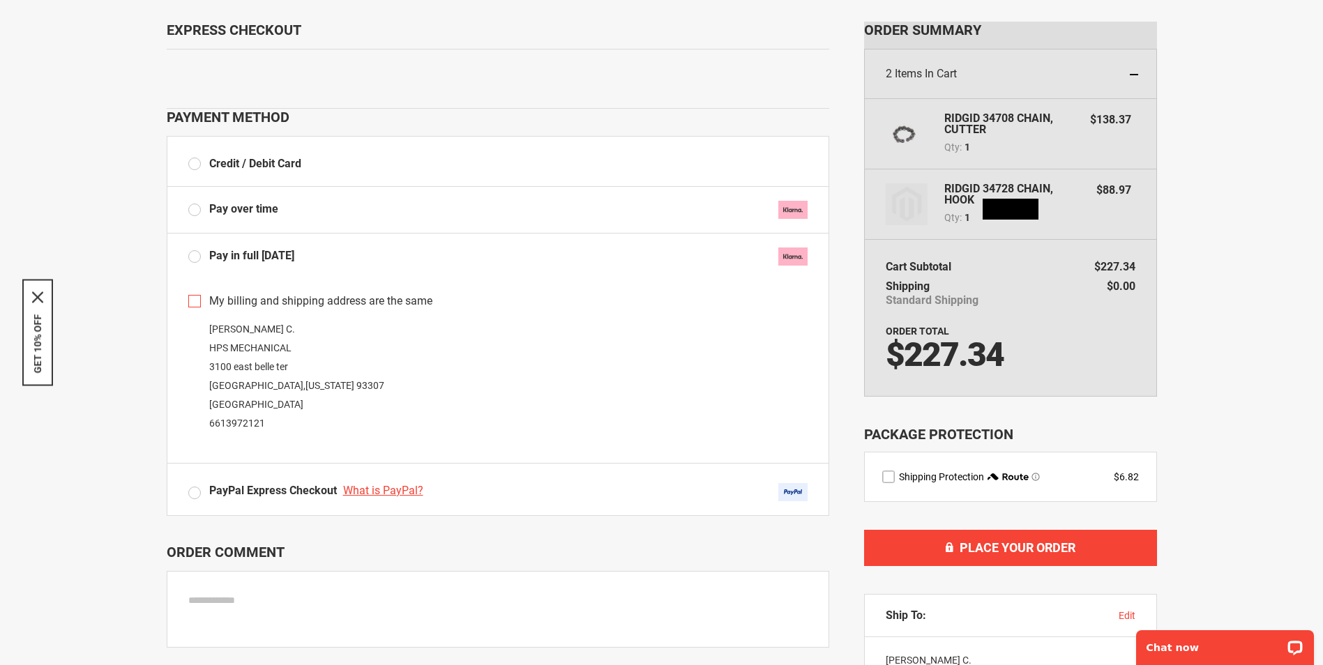
click at [196, 165] on label "Credit / Debit Card" at bounding box center [244, 164] width 113 height 16
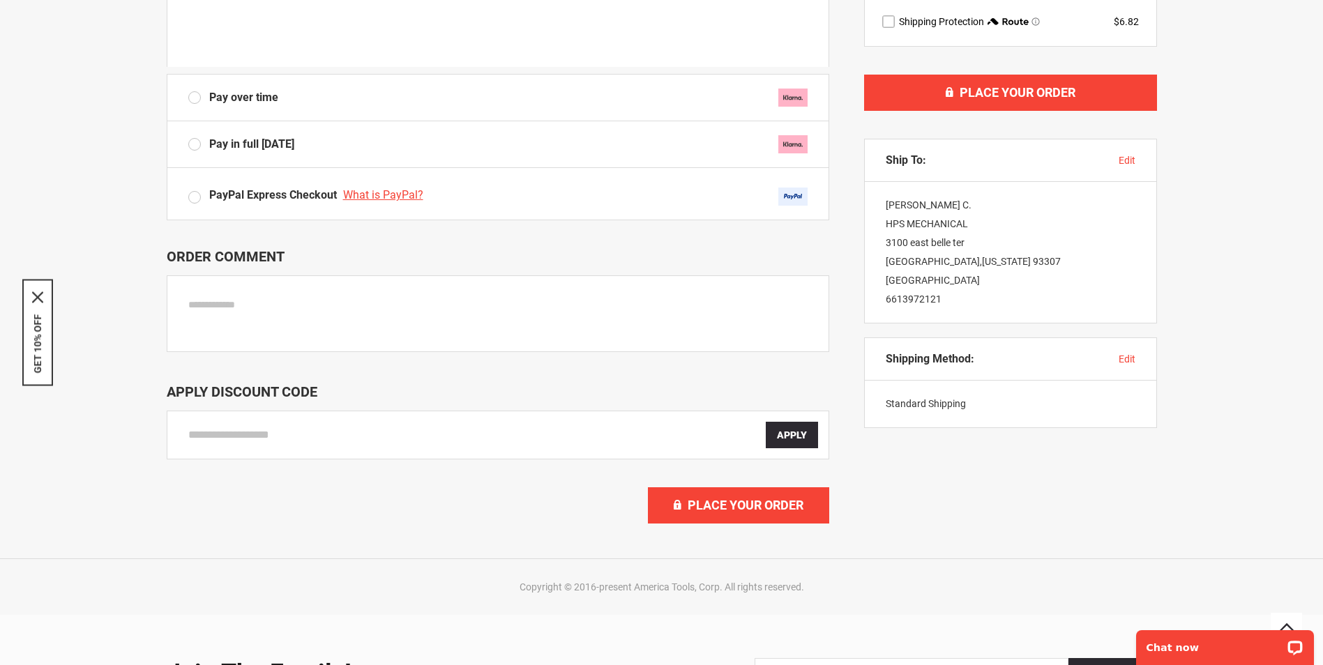
scroll to position [558, 0]
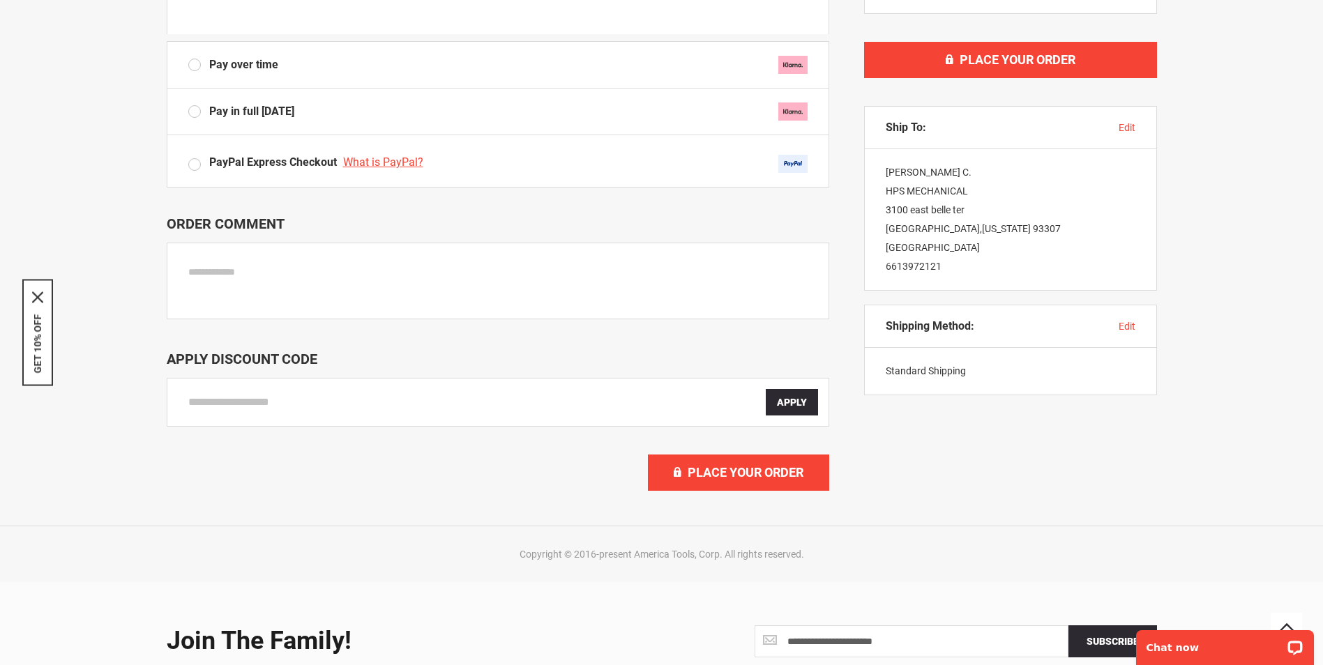
click at [284, 395] on input "Enter discount code" at bounding box center [476, 402] width 577 height 26
paste input "**********"
type input "**********"
drag, startPoint x: 358, startPoint y: 397, endPoint x: 151, endPoint y: 391, distance: 206.5
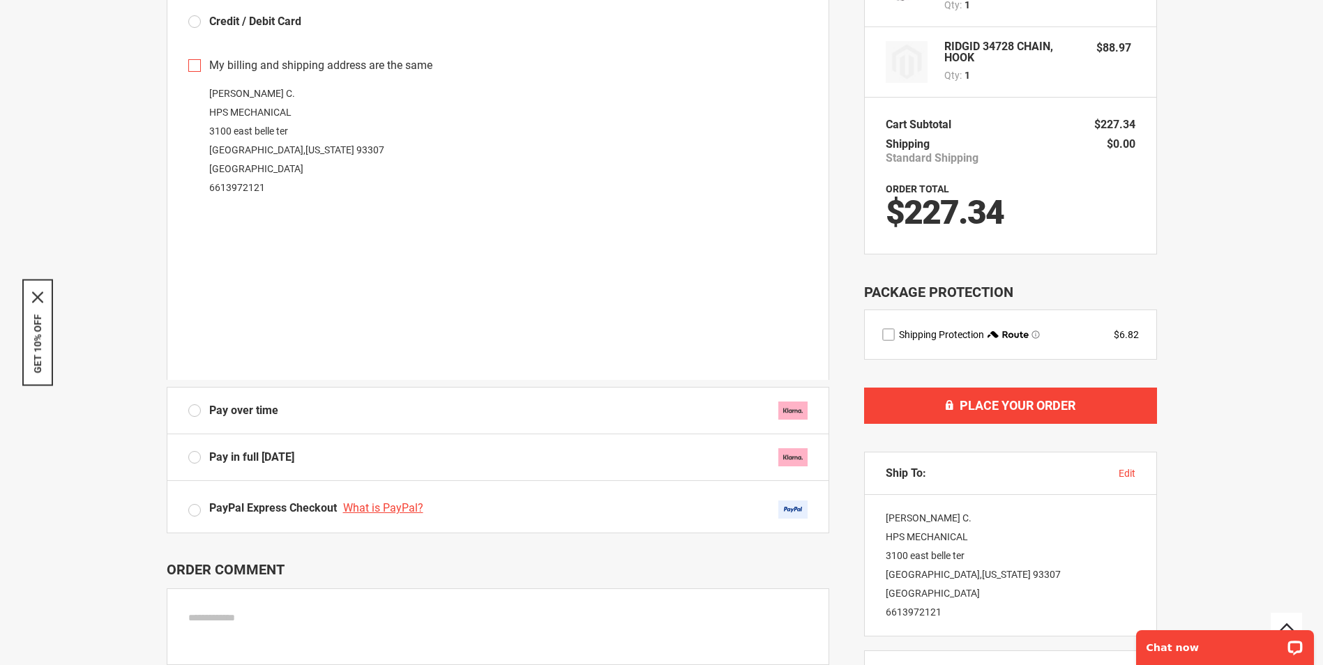
scroll to position [139, 0]
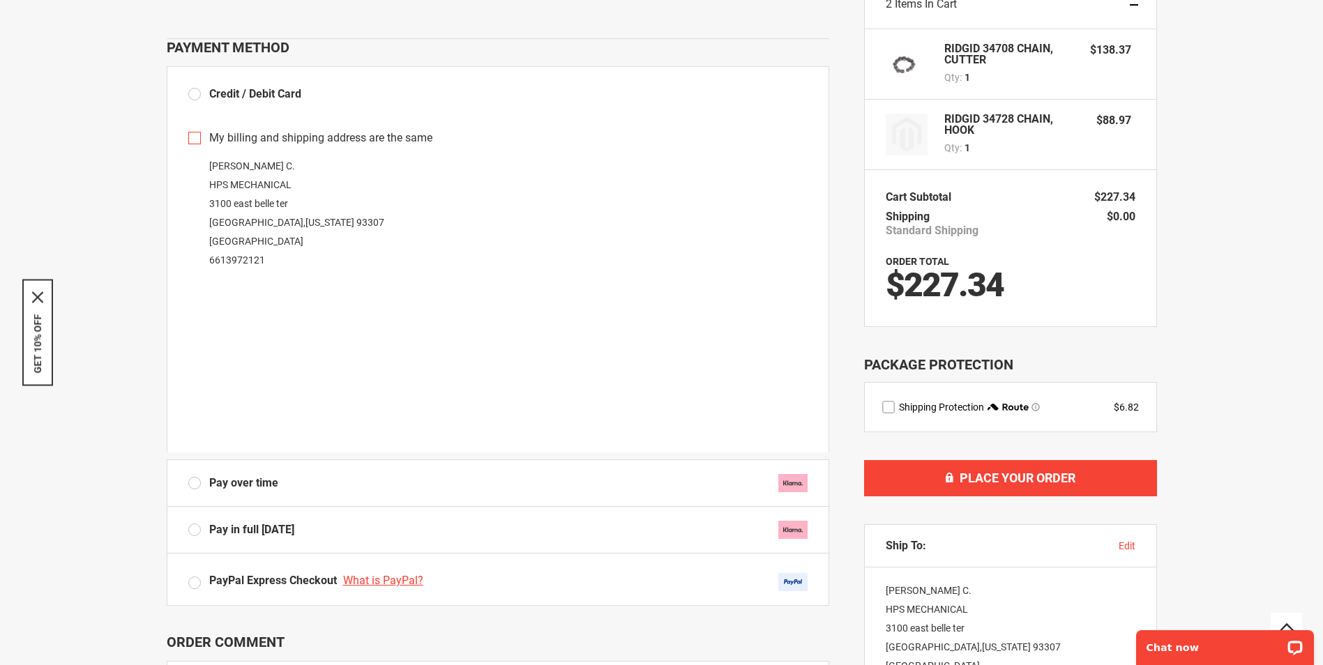
click at [193, 531] on label "Pay in full [DATE]" at bounding box center [497, 530] width 619 height 18
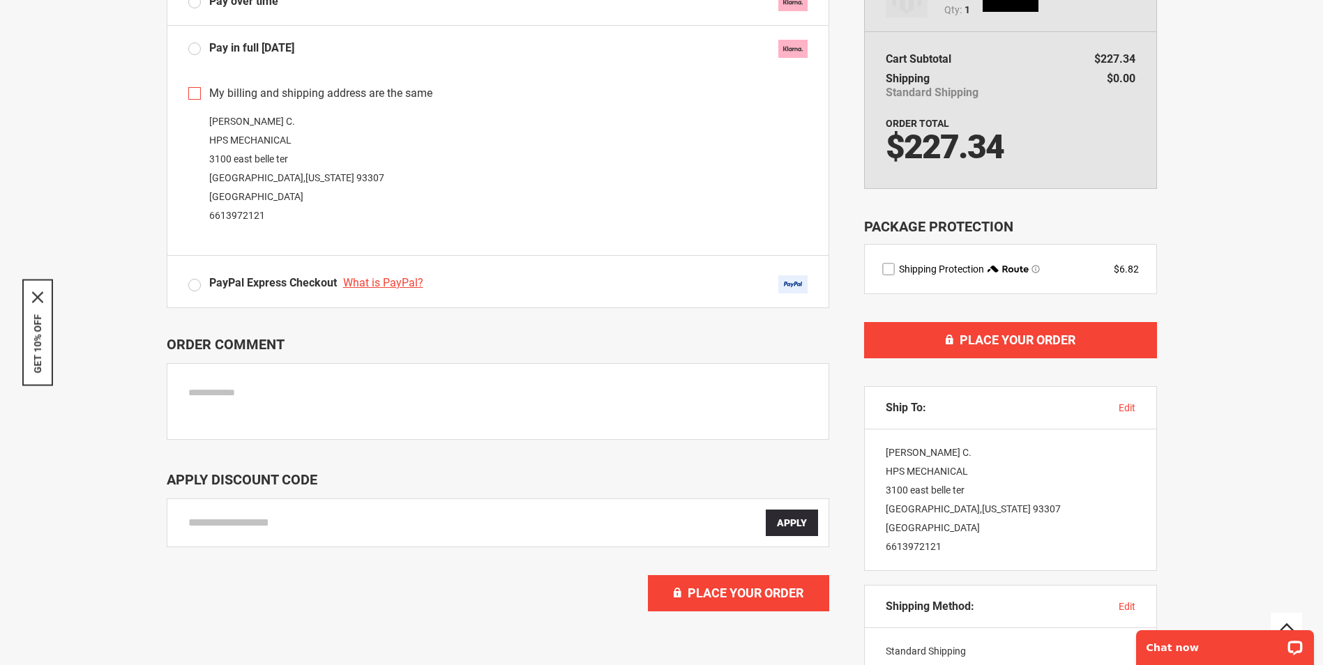
scroll to position [279, 0]
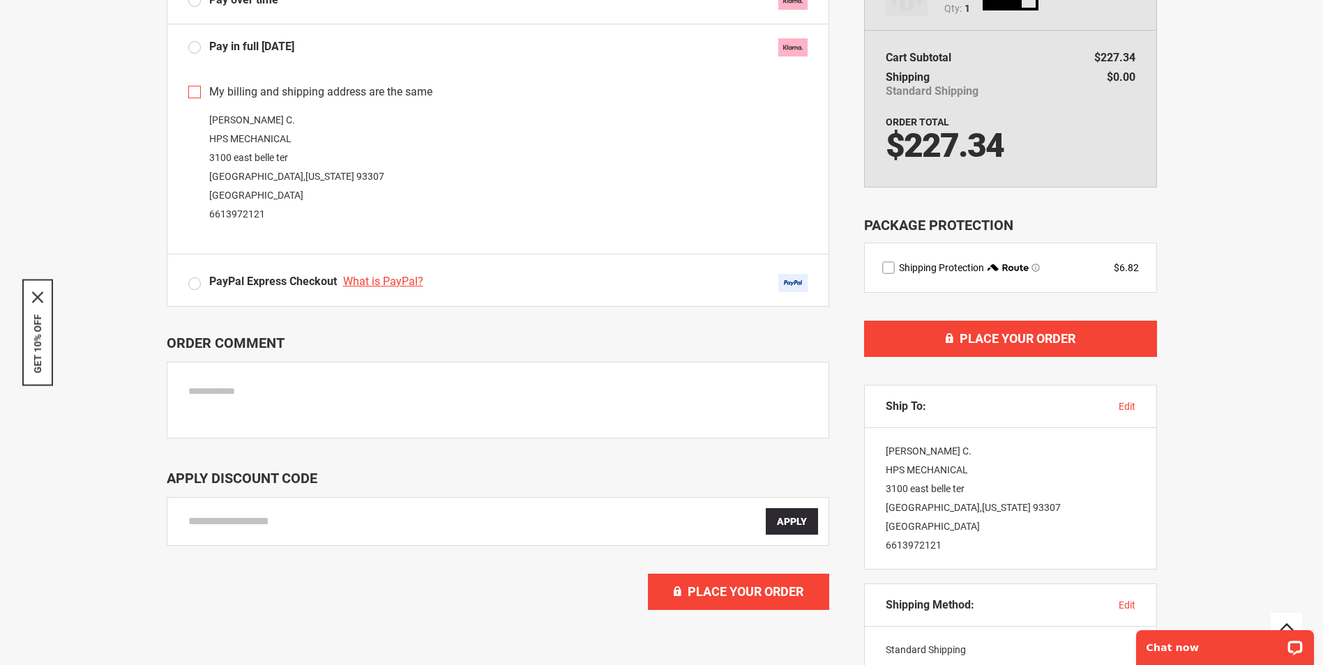
click at [271, 526] on input "Enter discount code" at bounding box center [476, 521] width 577 height 26
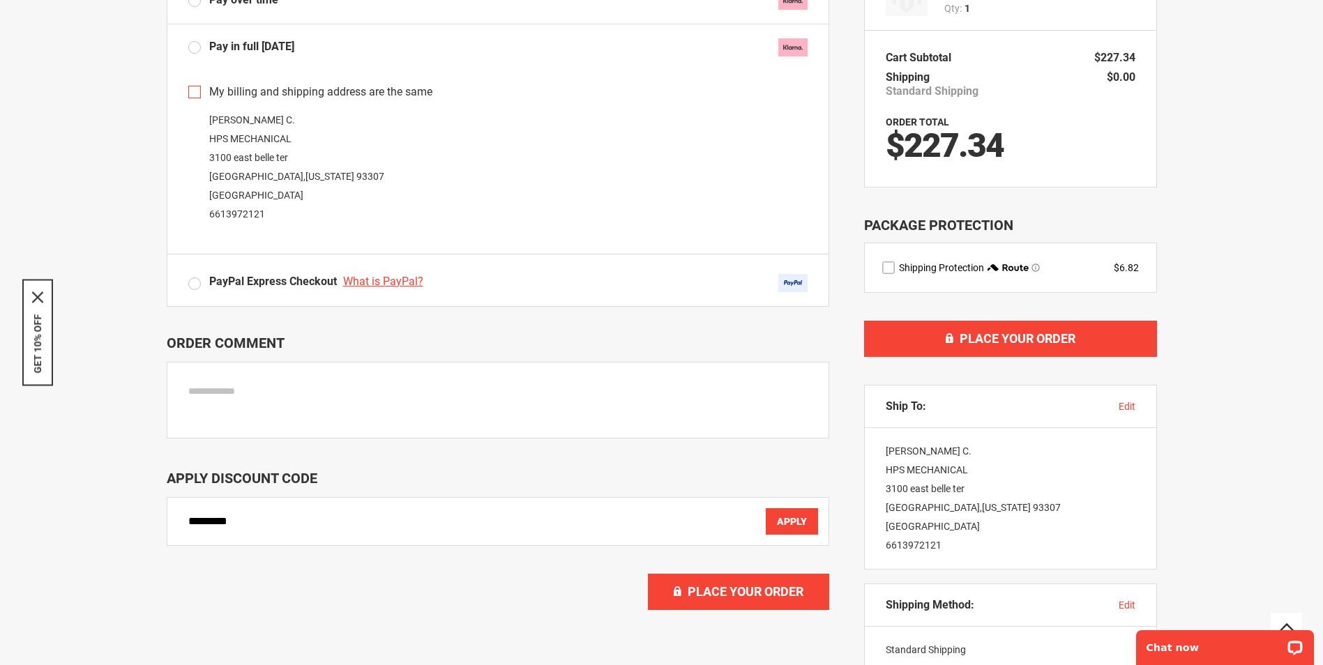
type input "*********"
click at [805, 527] on span "Apply" at bounding box center [792, 521] width 30 height 11
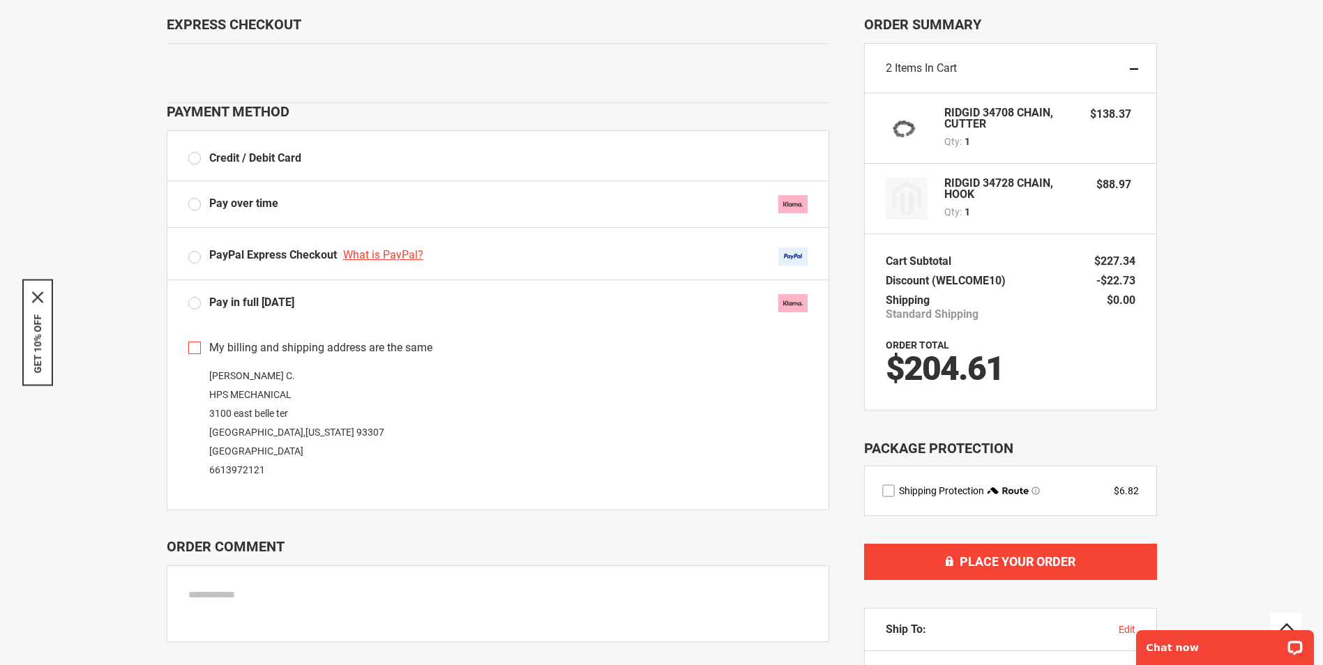
scroll to position [70, 0]
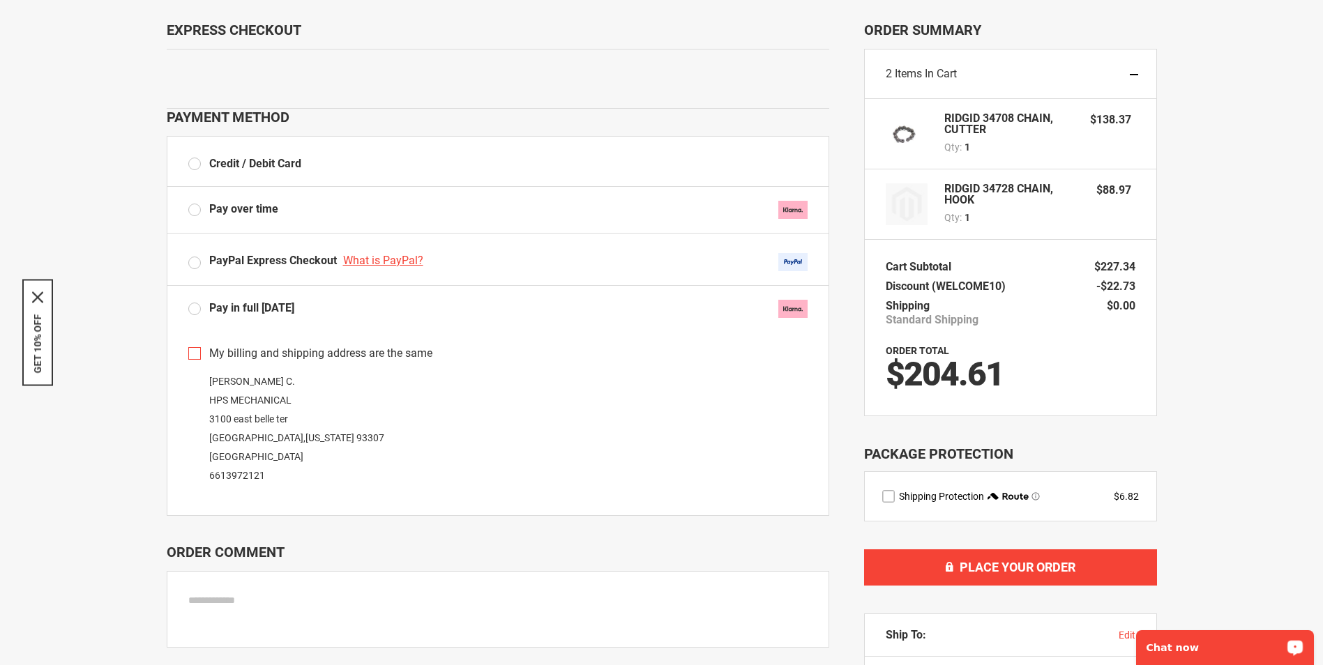
click at [198, 162] on label "Credit / Debit Card" at bounding box center [244, 164] width 113 height 16
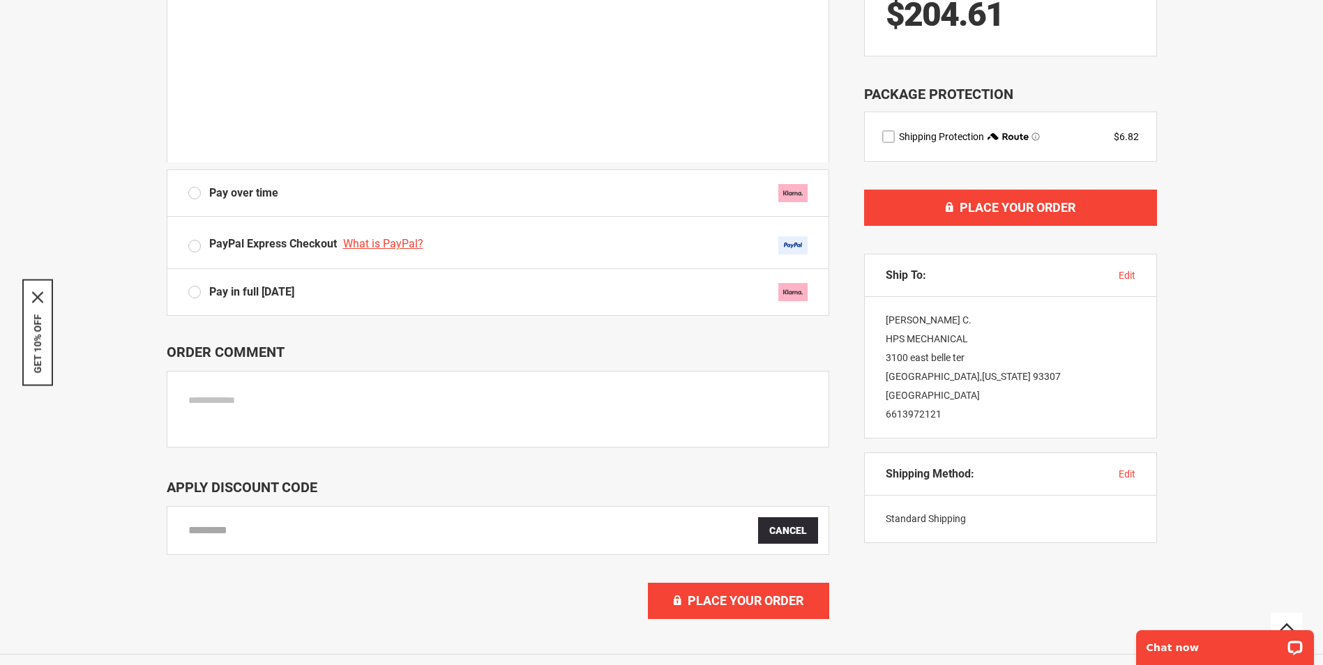
scroll to position [312, 0]
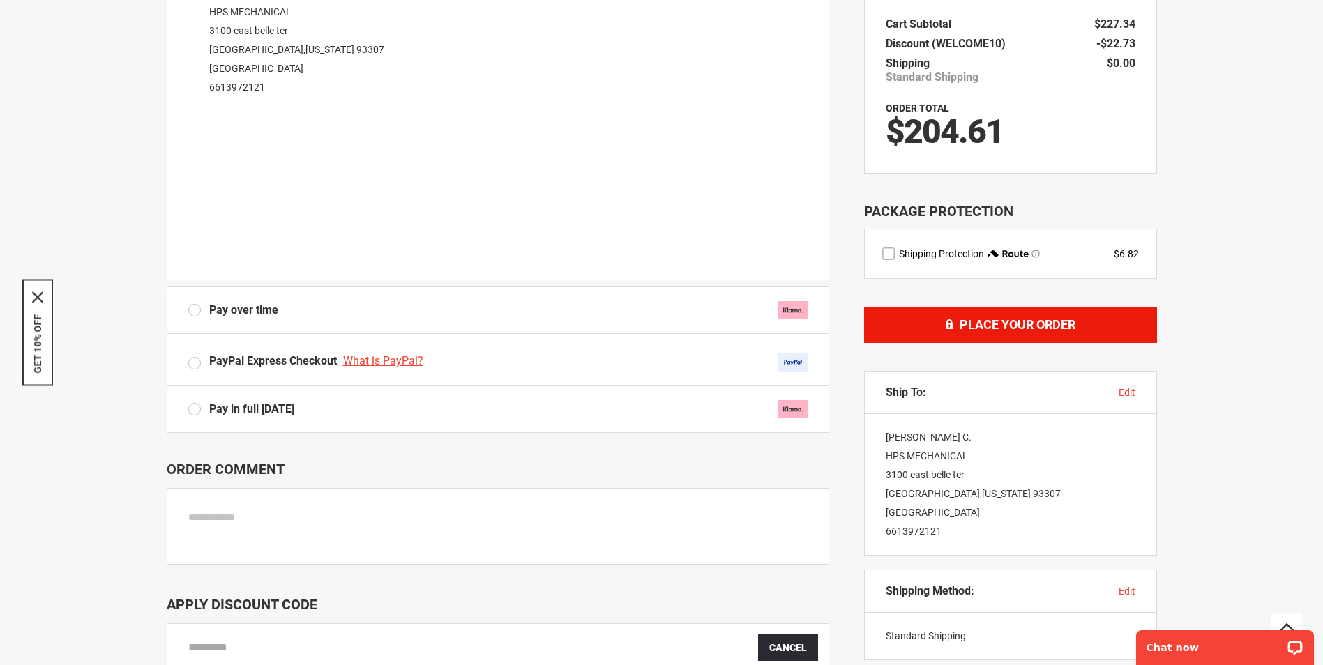
click at [999, 331] on span "Place Your Order" at bounding box center [1017, 324] width 116 height 15
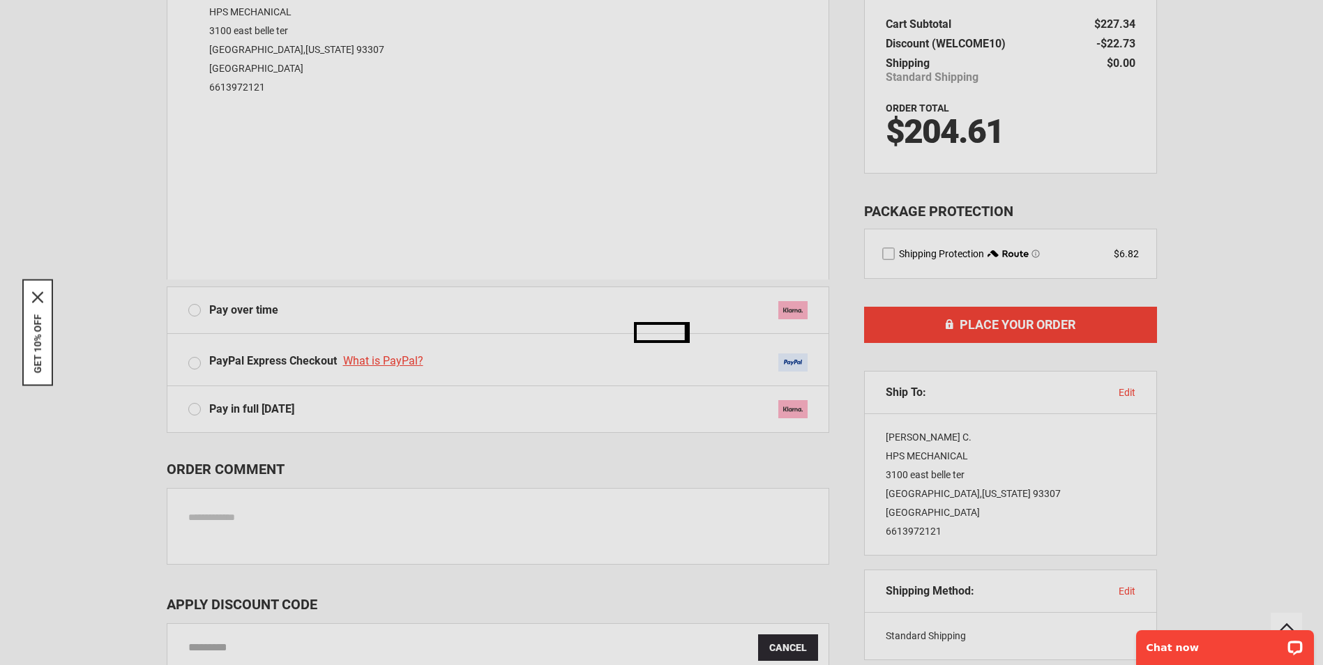
click at [884, 254] on div "Please wait..." at bounding box center [661, 332] width 1323 height 665
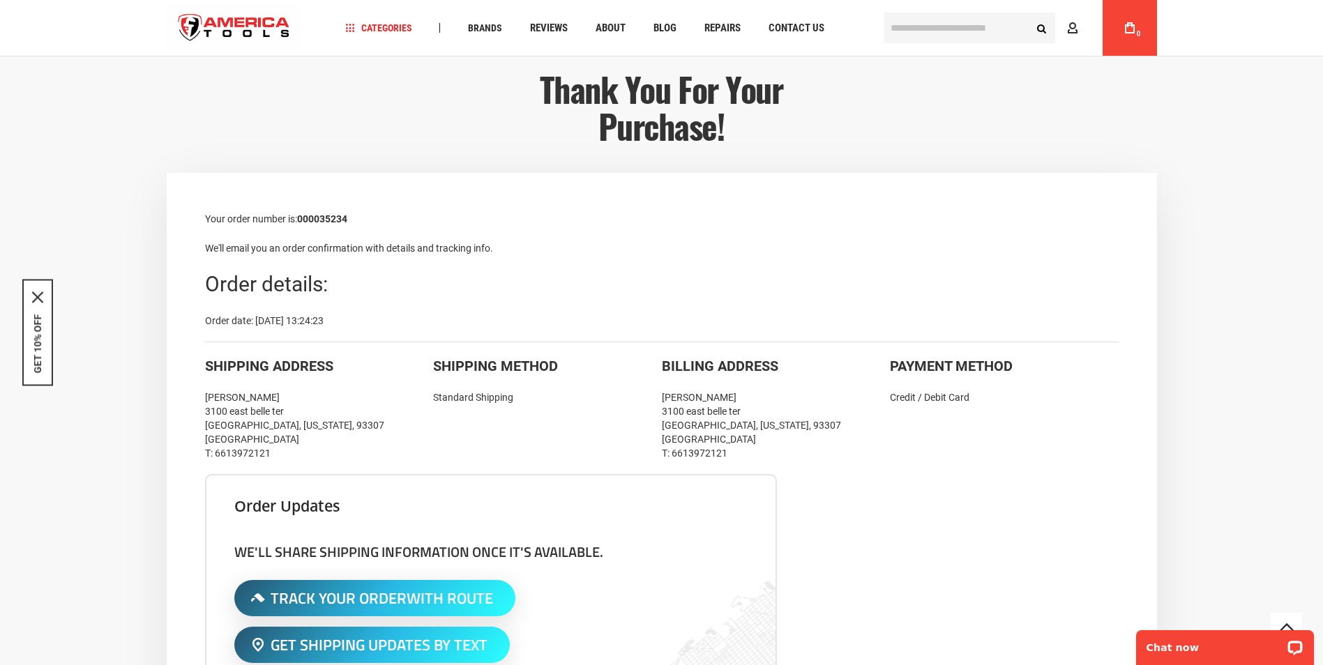
scroll to position [139, 0]
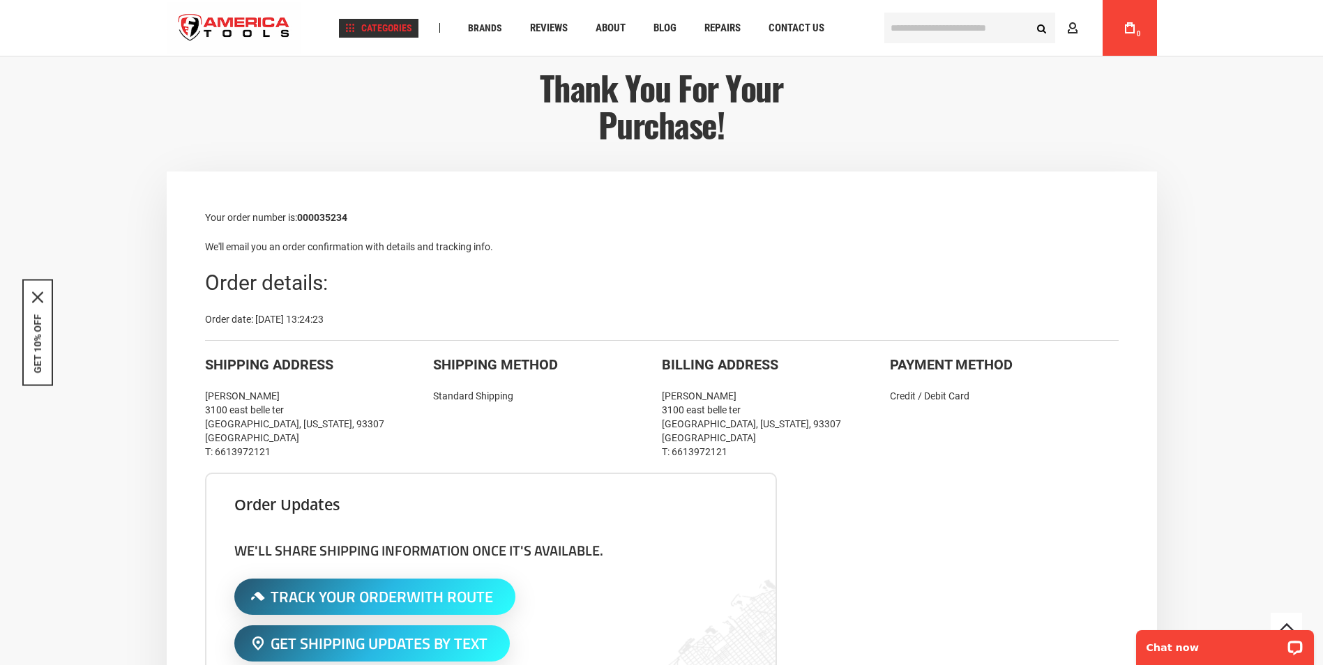
type input "**********"
drag, startPoint x: 501, startPoint y: 84, endPoint x: 795, endPoint y: 112, distance: 294.9
click at [506, 116] on div "Plumbing Tools Drain Cleaning Diagnostics Pressing ‹ › Bending & Forming Drain …" at bounding box center [429, 173] width 153 height 222
drag, startPoint x: 536, startPoint y: 75, endPoint x: 645, endPoint y: 102, distance: 112.1
click at [697, 102] on div "Drain Cleaning Diagnostics Pressing ‹ › Bending & Forming Drain Cleaning Diagno…" at bounding box center [816, 162] width 565 height 201
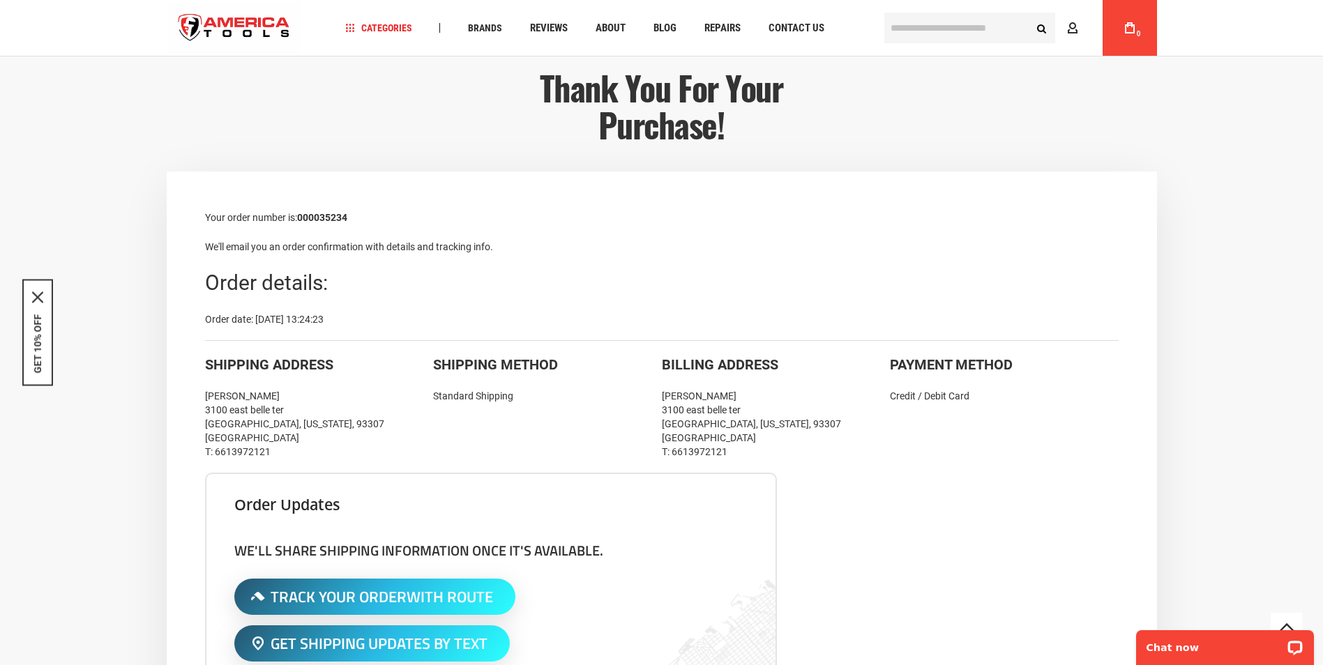
drag, startPoint x: 526, startPoint y: 82, endPoint x: 272, endPoint y: 65, distance: 255.1
click at [0, 0] on div "Drain Cleaning Diagnostics Pressing ‹ › Bending & Forming Drain Cleaning Diagno…" at bounding box center [0, 0] width 0 height 0
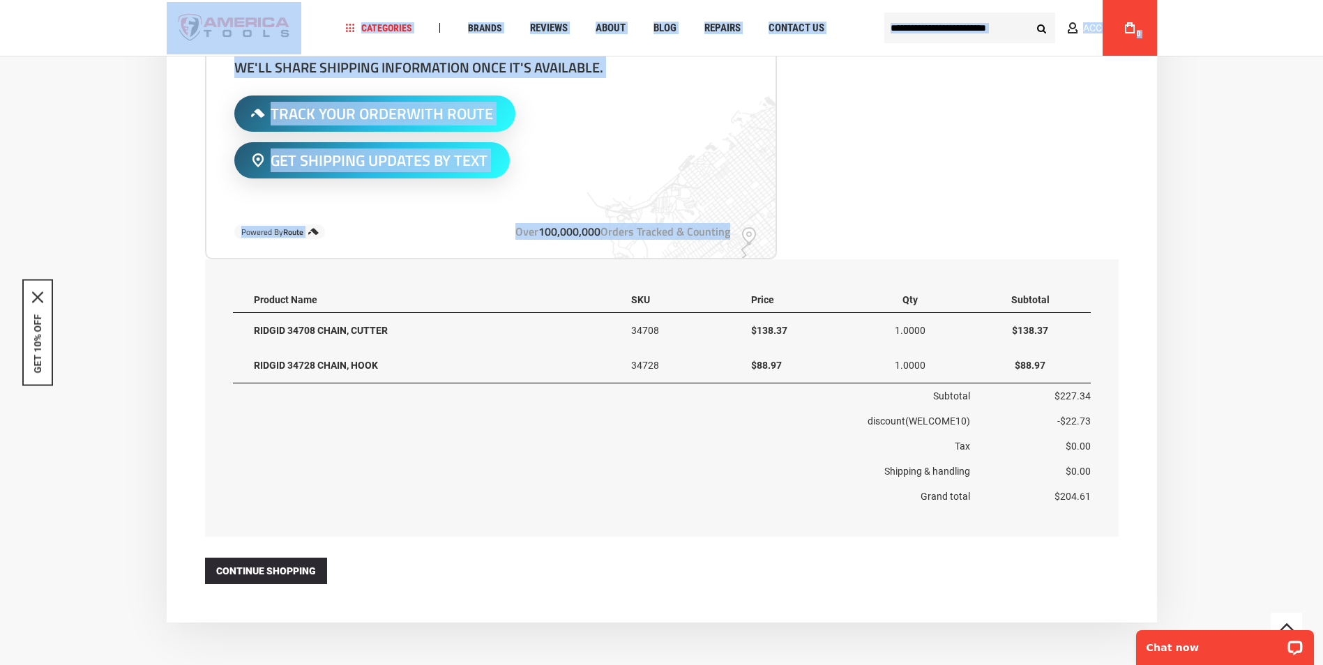
scroll to position [628, 0]
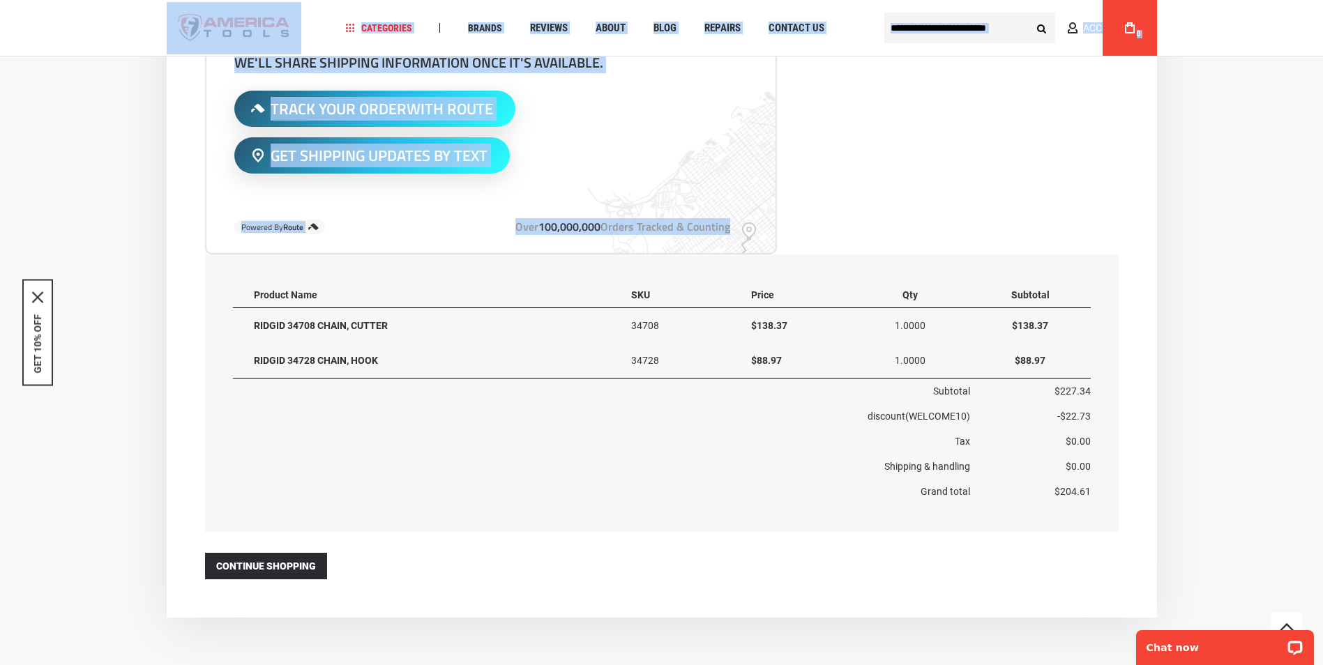
drag, startPoint x: 162, startPoint y: 11, endPoint x: 1077, endPoint y: 502, distance: 1038.8
click at [1077, 502] on div "Language English Español Need Help? [PHONE_NUMBER] Free Shipping Over $150 Fina…" at bounding box center [661, 247] width 1323 height 1751
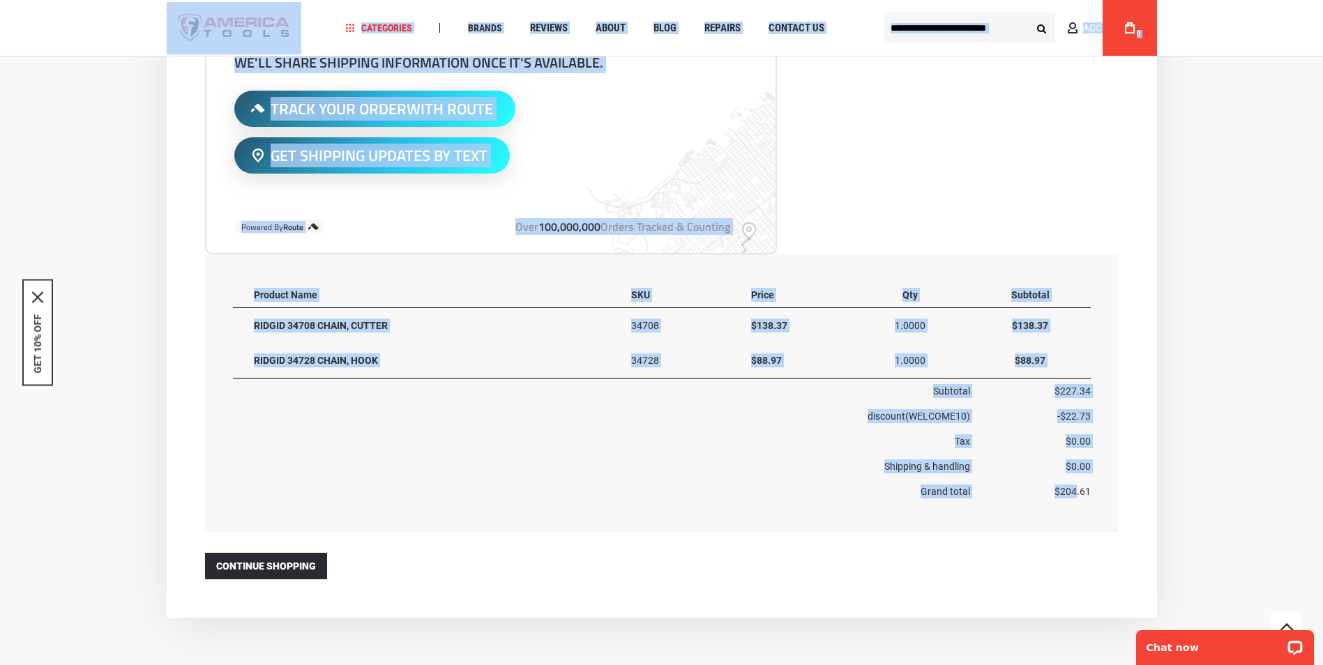
copy div "Navigation Categories Plumbing Tools Drain Cleaning Diagnostics Pressing ‹ › Be…"
click at [1232, 126] on div "Language English Español Need Help? [PHONE_NUMBER] Free Shipping Over $150 Fina…" at bounding box center [661, 247] width 1323 height 1751
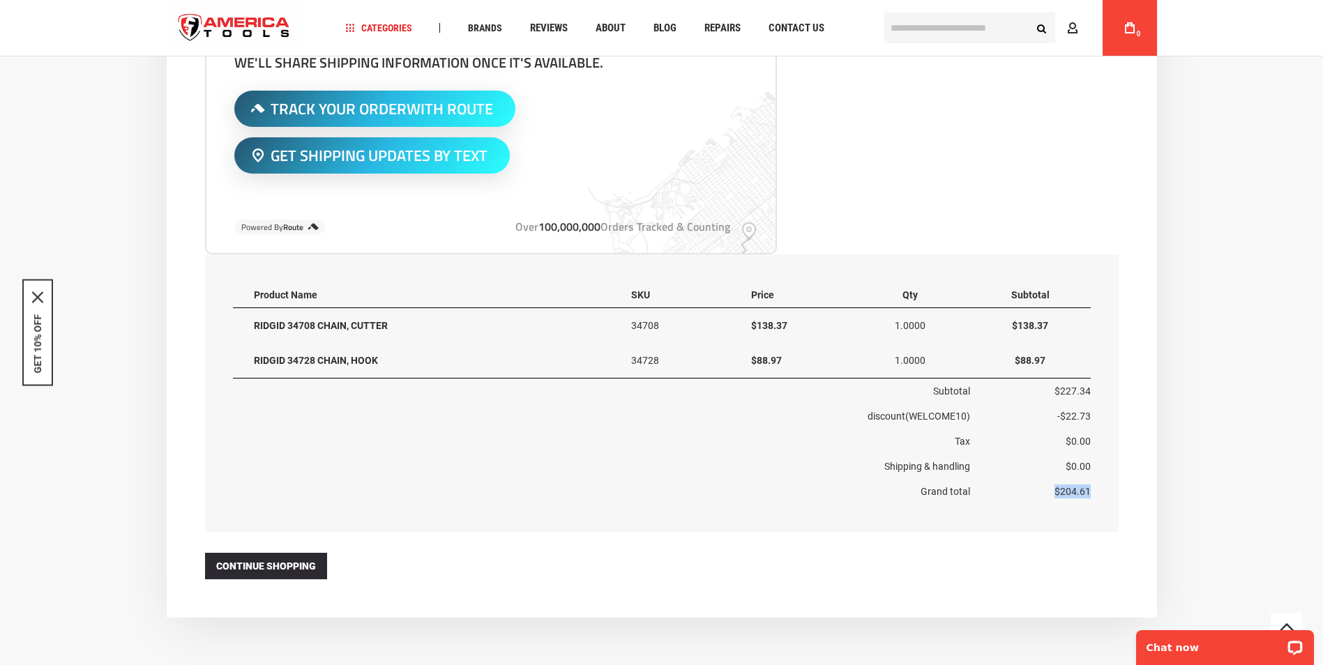
drag, startPoint x: 1090, startPoint y: 494, endPoint x: 1056, endPoint y: 494, distance: 34.2
click at [1056, 494] on td "$204.61" at bounding box center [1030, 491] width 120 height 25
copy td "$204.61"
click at [1088, 492] on td "$204.61" at bounding box center [1030, 491] width 120 height 25
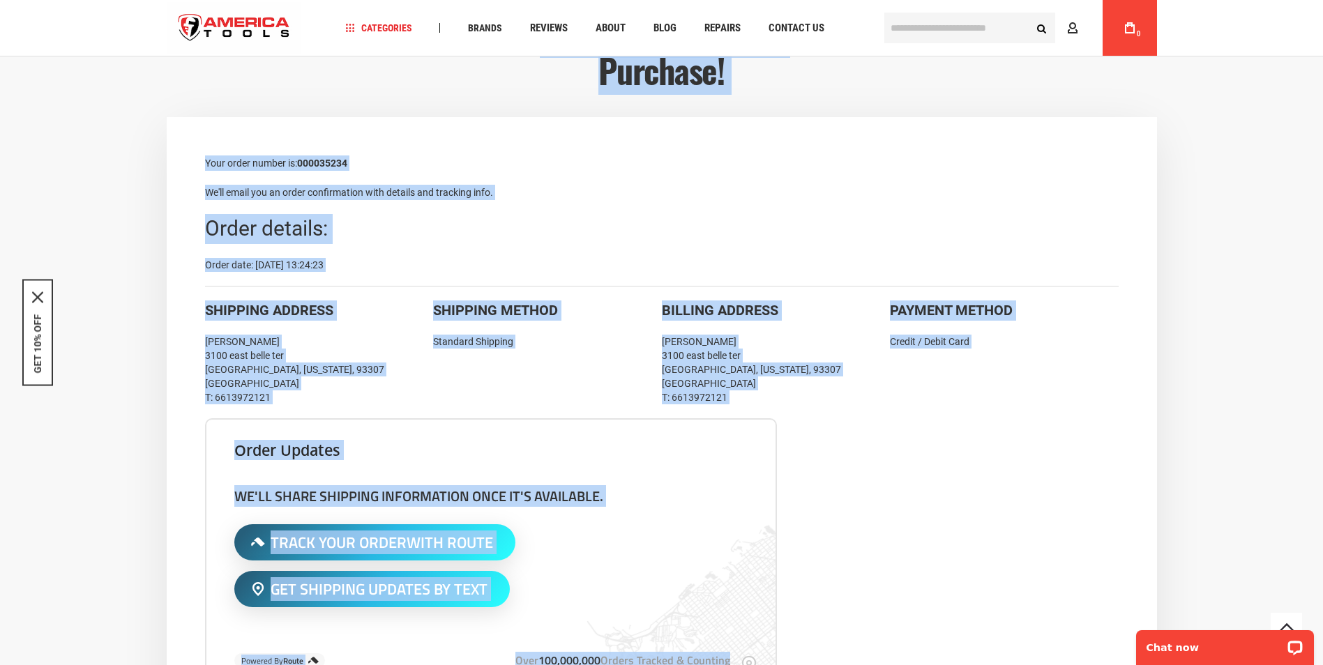
scroll to position [0, 0]
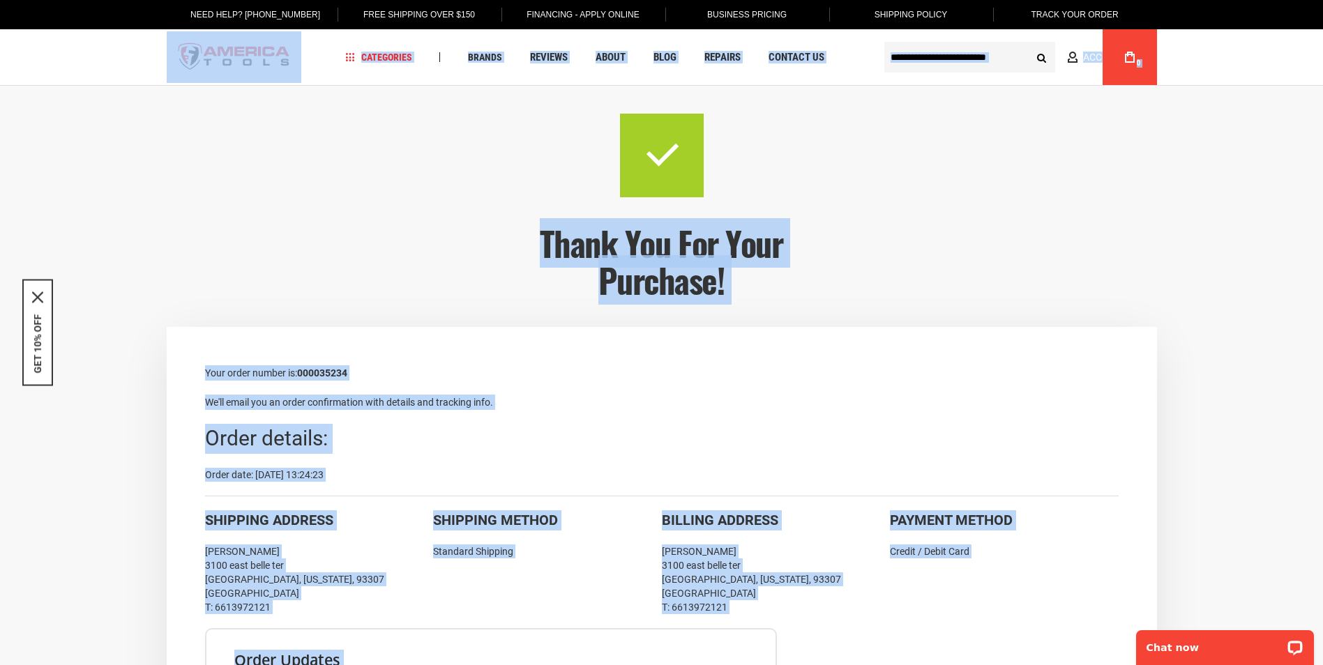
drag, startPoint x: 1103, startPoint y: 492, endPoint x: 91, endPoint y: 68, distance: 1097.6
drag, startPoint x: 91, startPoint y: 68, endPoint x: 229, endPoint y: 64, distance: 138.8
copy div "Navigation Categories Plumbing Tools Drain Cleaning Diagnostics Pressing ‹ › Be…"
